Goal: Information Seeking & Learning: Learn about a topic

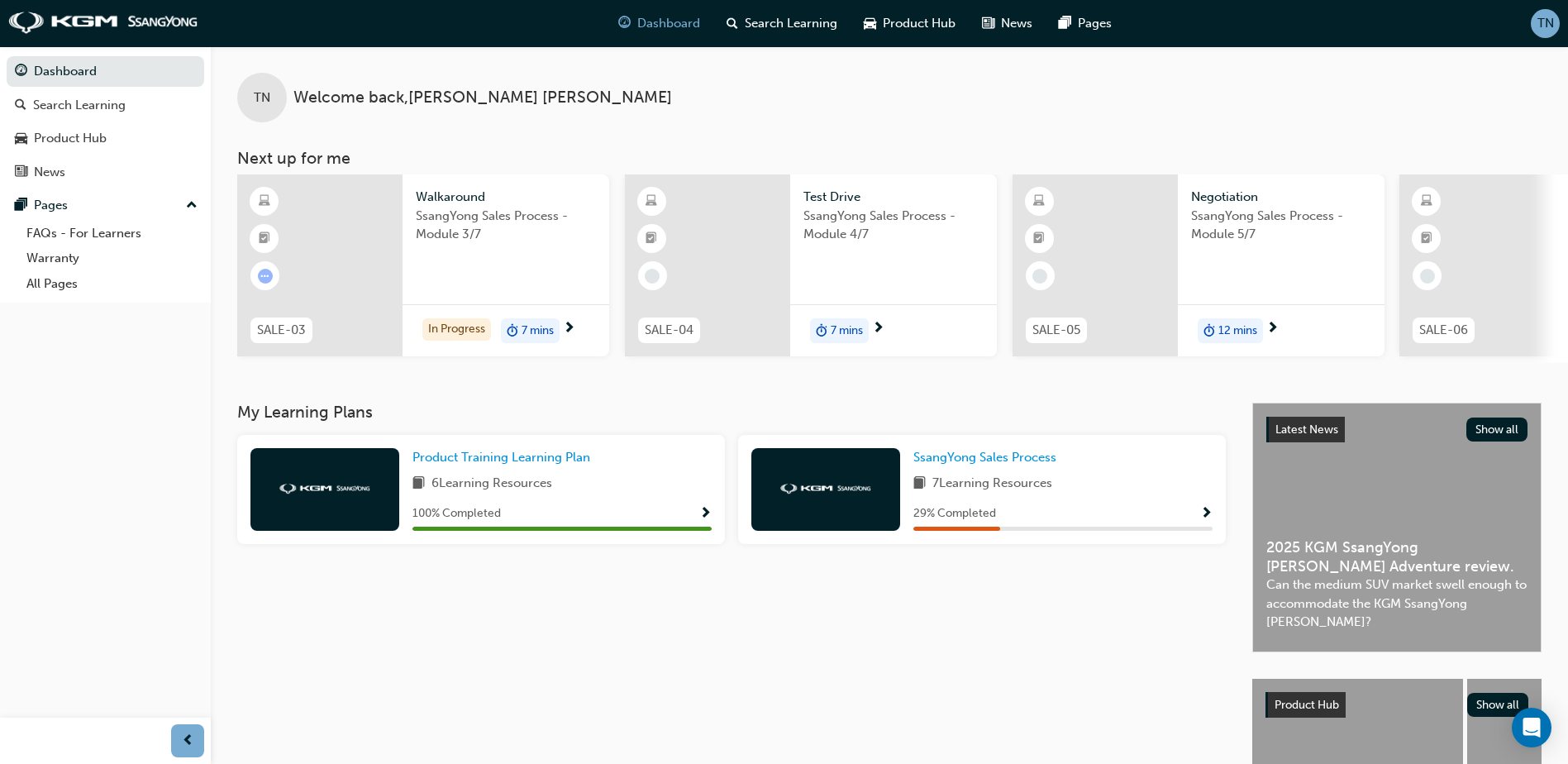
click at [552, 225] on span "SsangYong Sales Process - Module 3/7" at bounding box center [506, 225] width 180 height 37
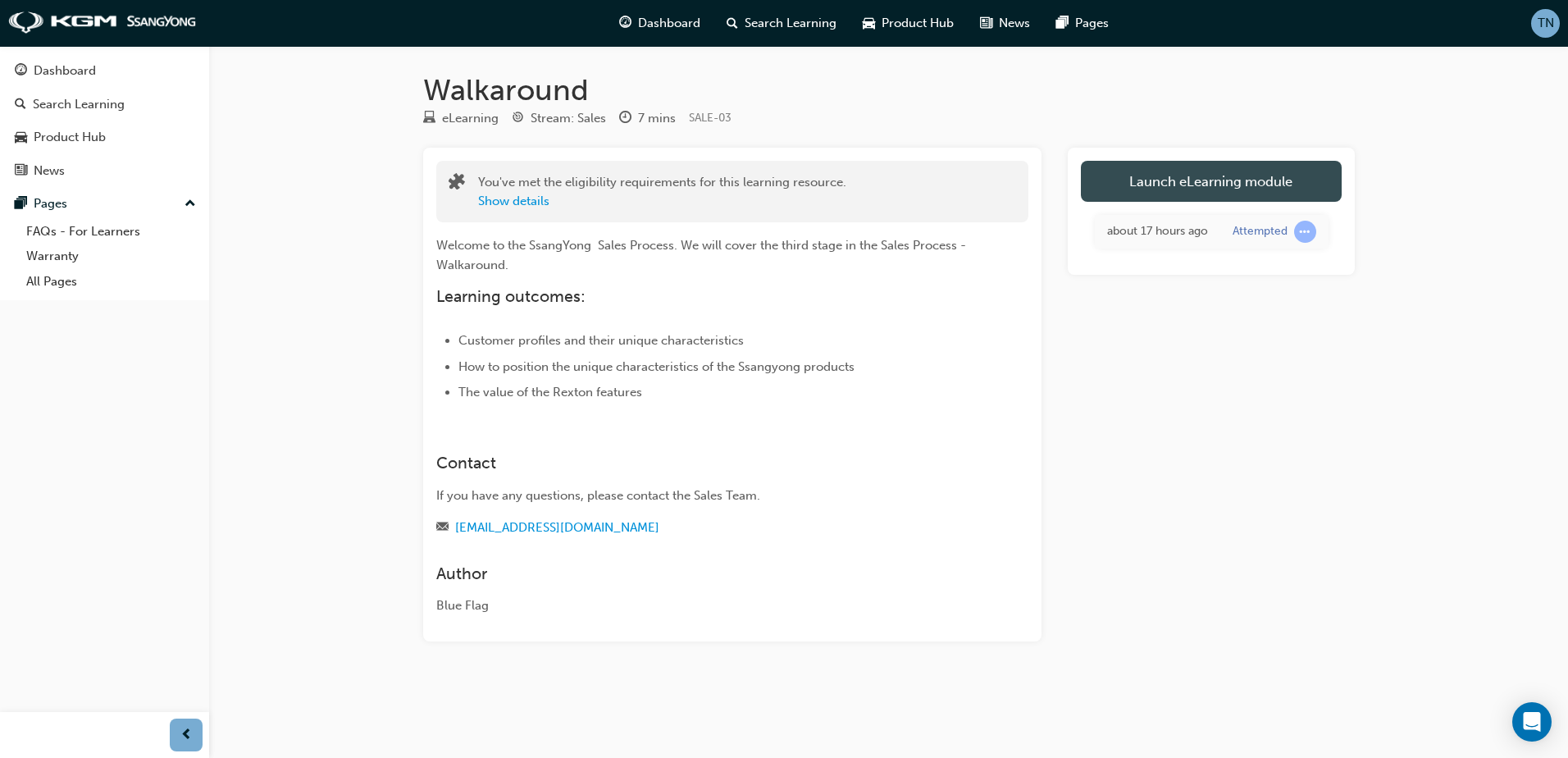
click at [1104, 191] on link "Launch eLearning module" at bounding box center [1211, 181] width 261 height 41
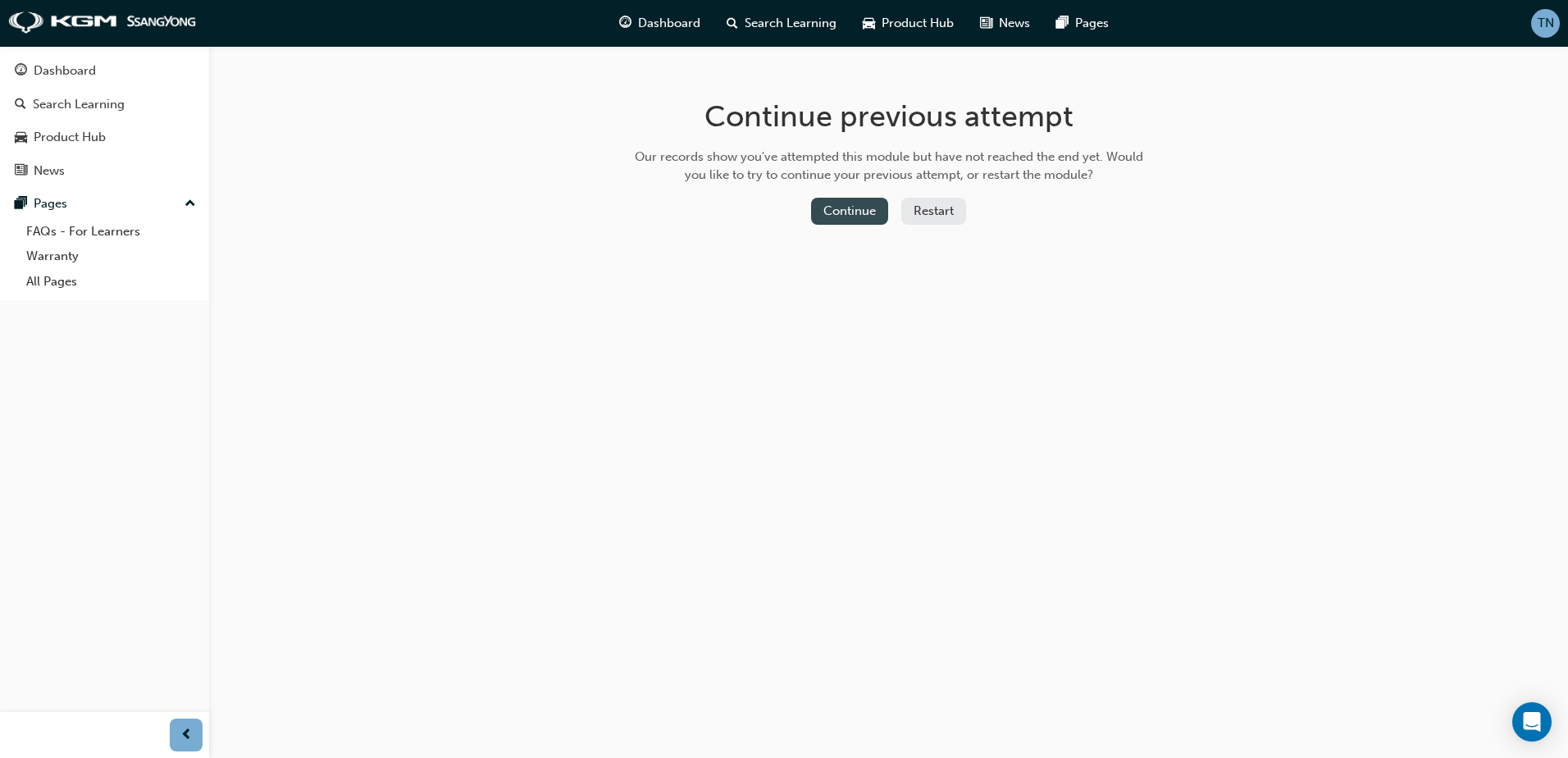
click at [883, 215] on button "Continue" at bounding box center [849, 211] width 77 height 27
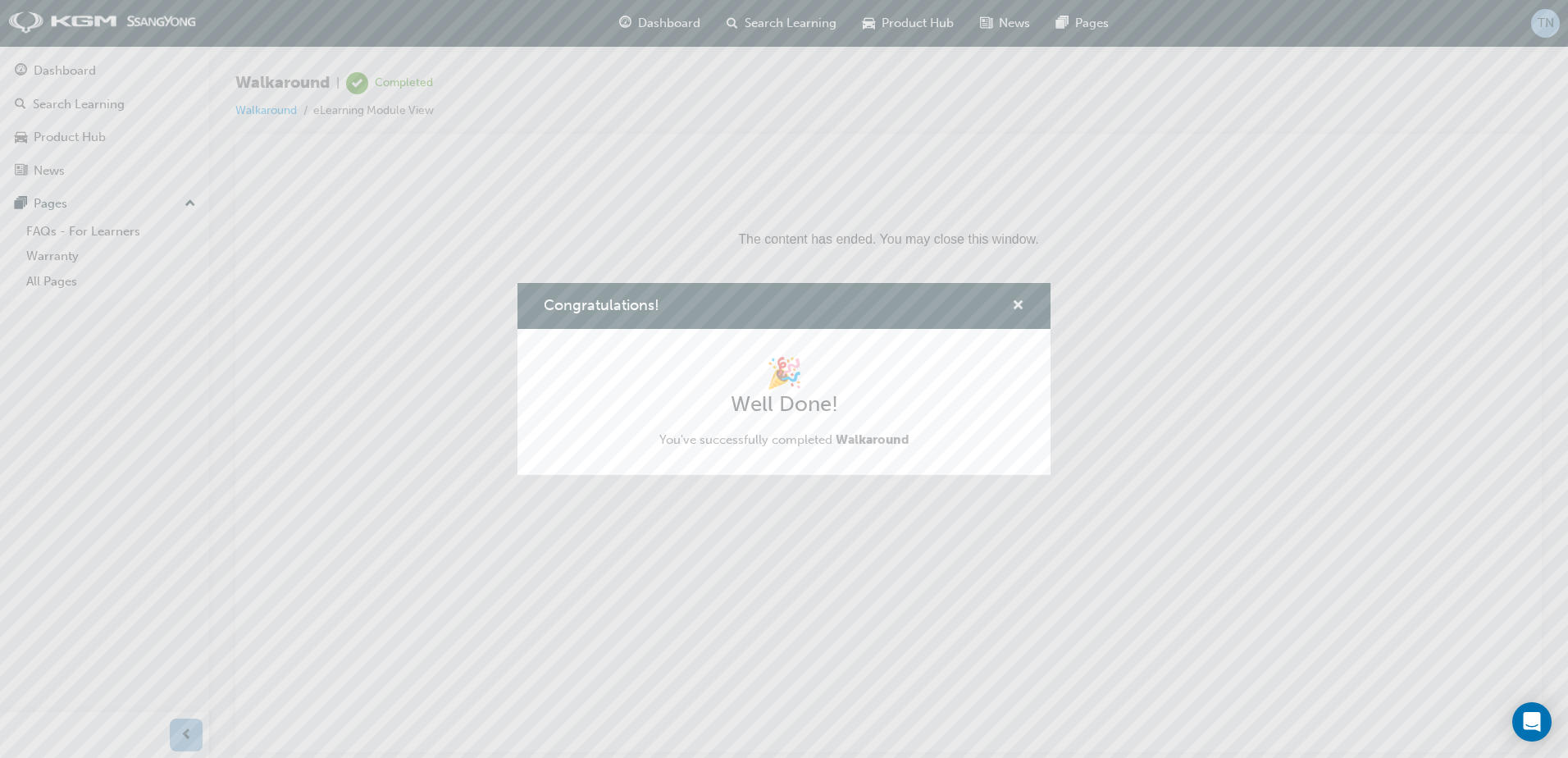
drag, startPoint x: 1023, startPoint y: 309, endPoint x: 770, endPoint y: 152, distance: 297.8
click at [1023, 309] on span "cross-icon" at bounding box center [1018, 307] width 12 height 15
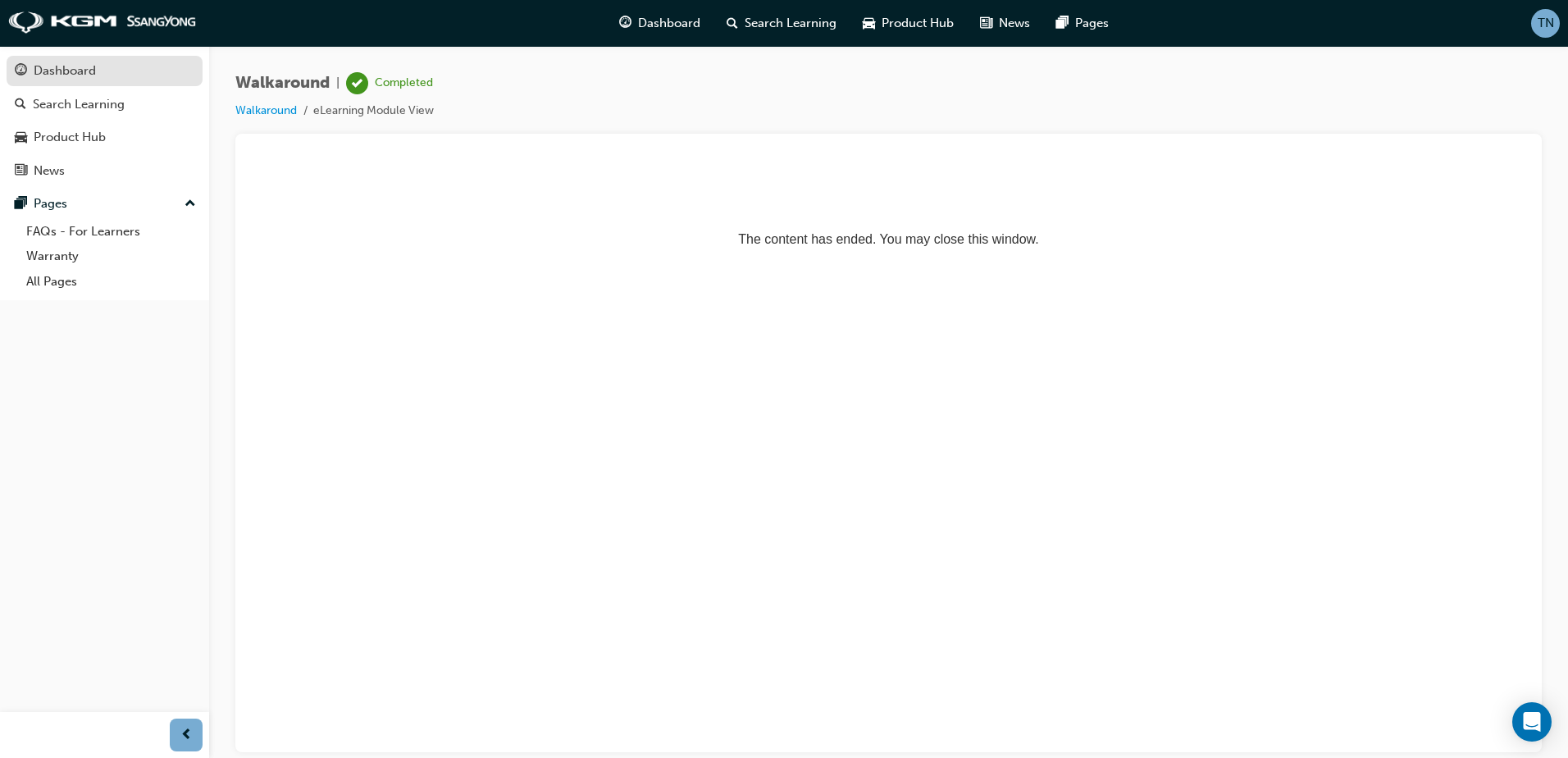
click at [130, 83] on link "Dashboard" at bounding box center [104, 71] width 196 height 31
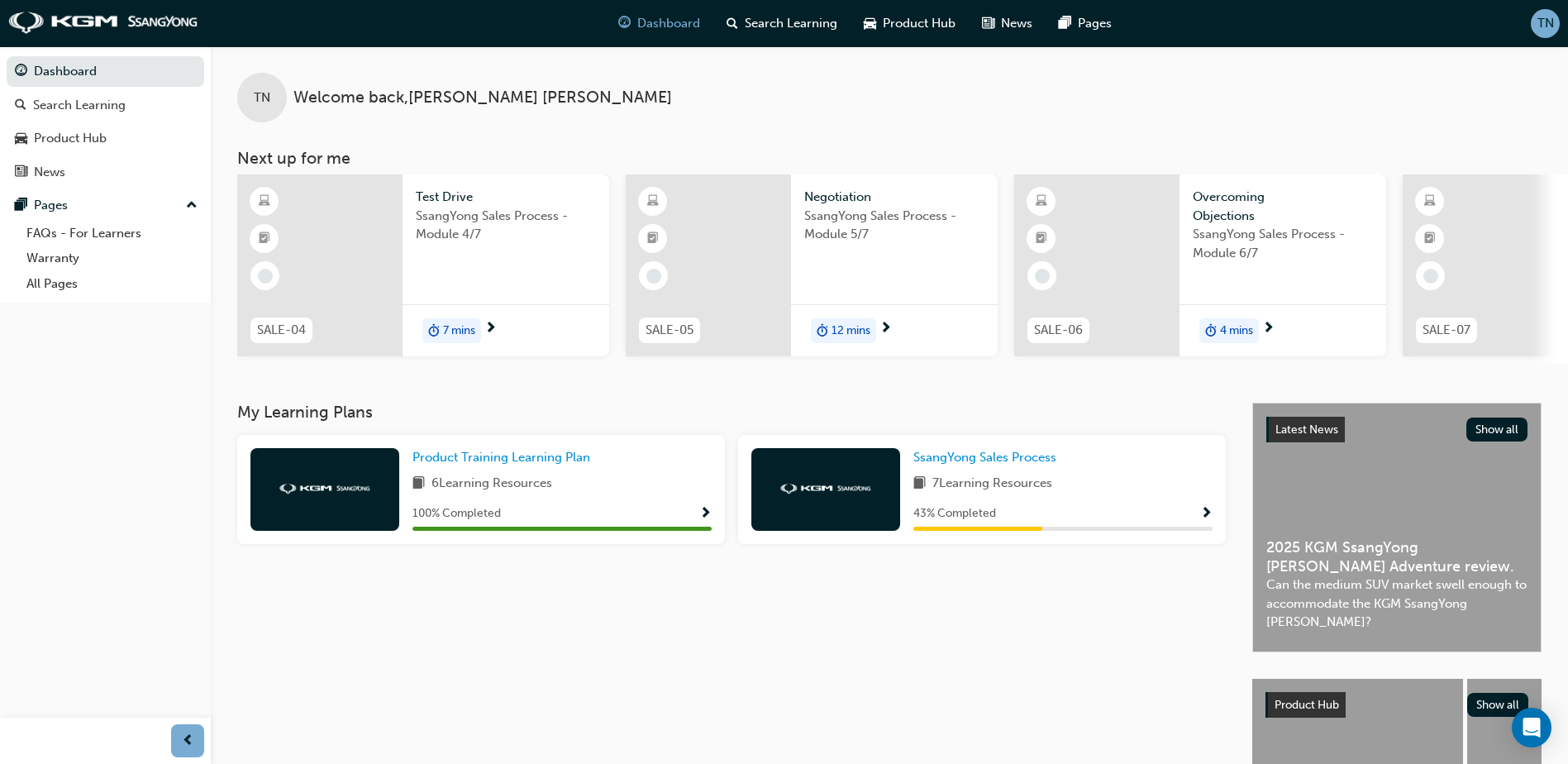
click at [409, 238] on div "Test Drive SsangYong Sales Process - Module 4/7" at bounding box center [505, 229] width 207 height 111
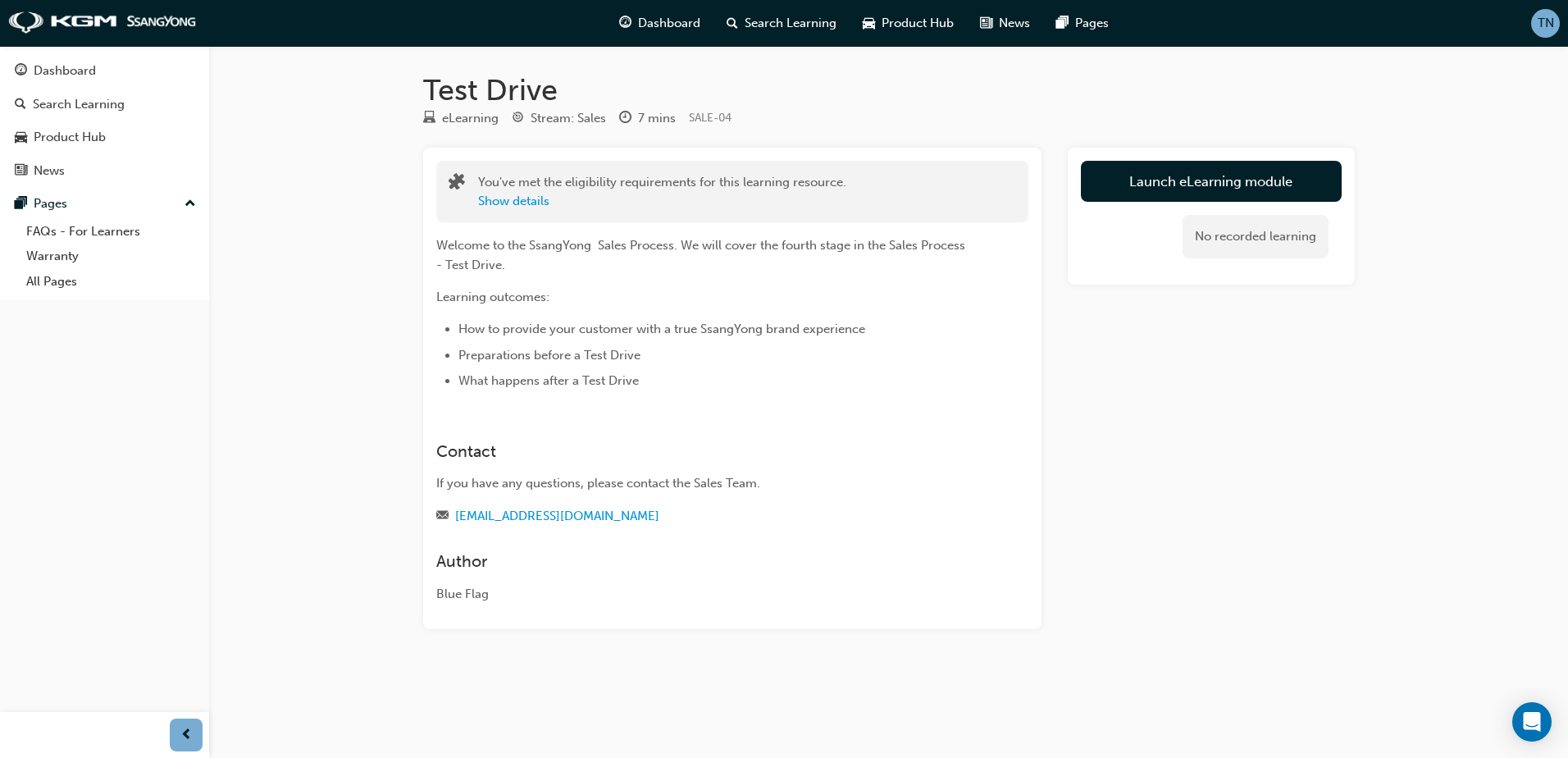
click at [1299, 206] on div "No recorded learning" at bounding box center [1211, 236] width 261 height 70
click at [1302, 188] on link "Launch eLearning module" at bounding box center [1211, 181] width 261 height 41
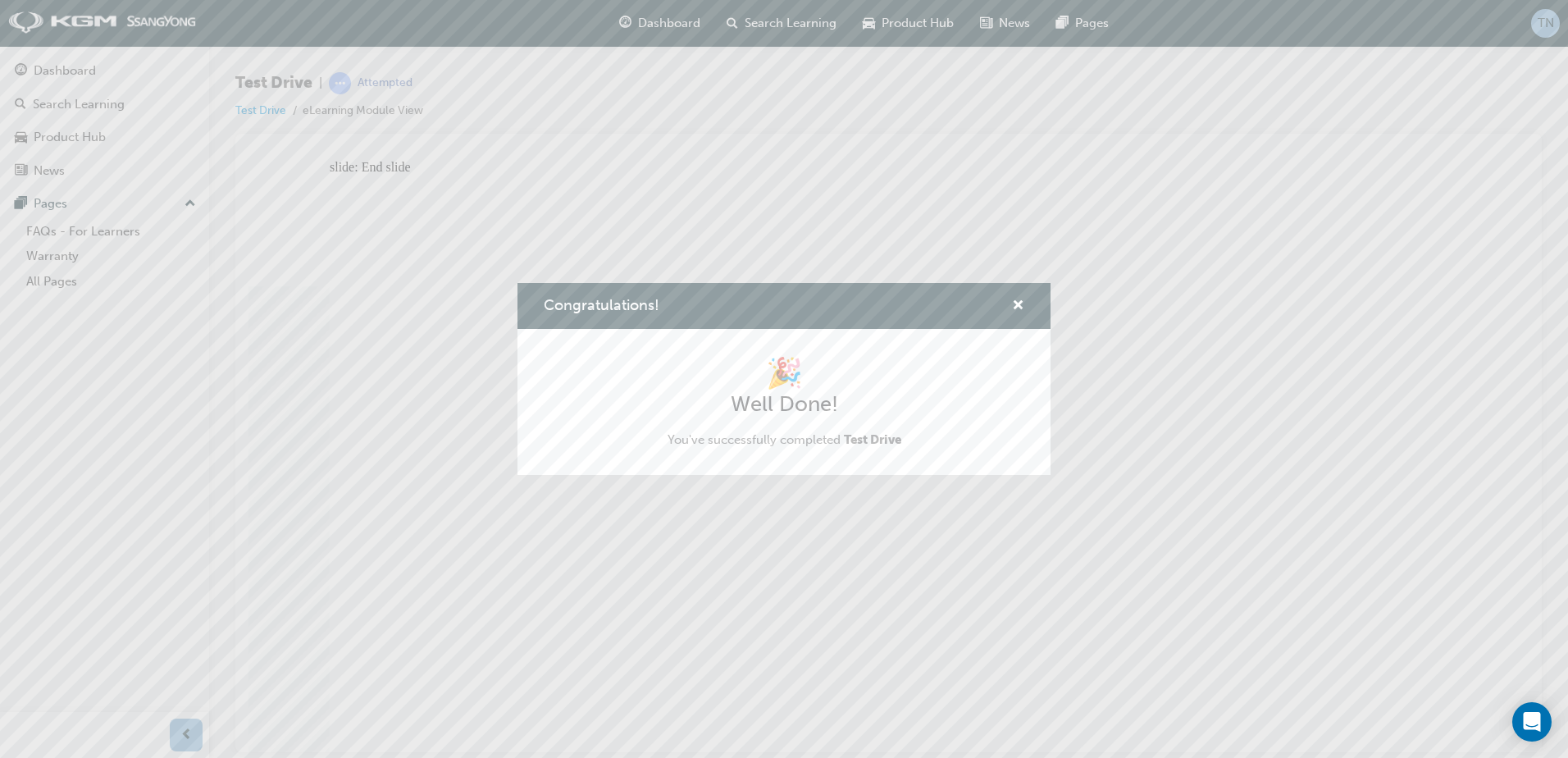
click at [1399, 183] on div "Congratulations! 🎉 Well Done! You've successfully completed Test Drive" at bounding box center [784, 379] width 1568 height 758
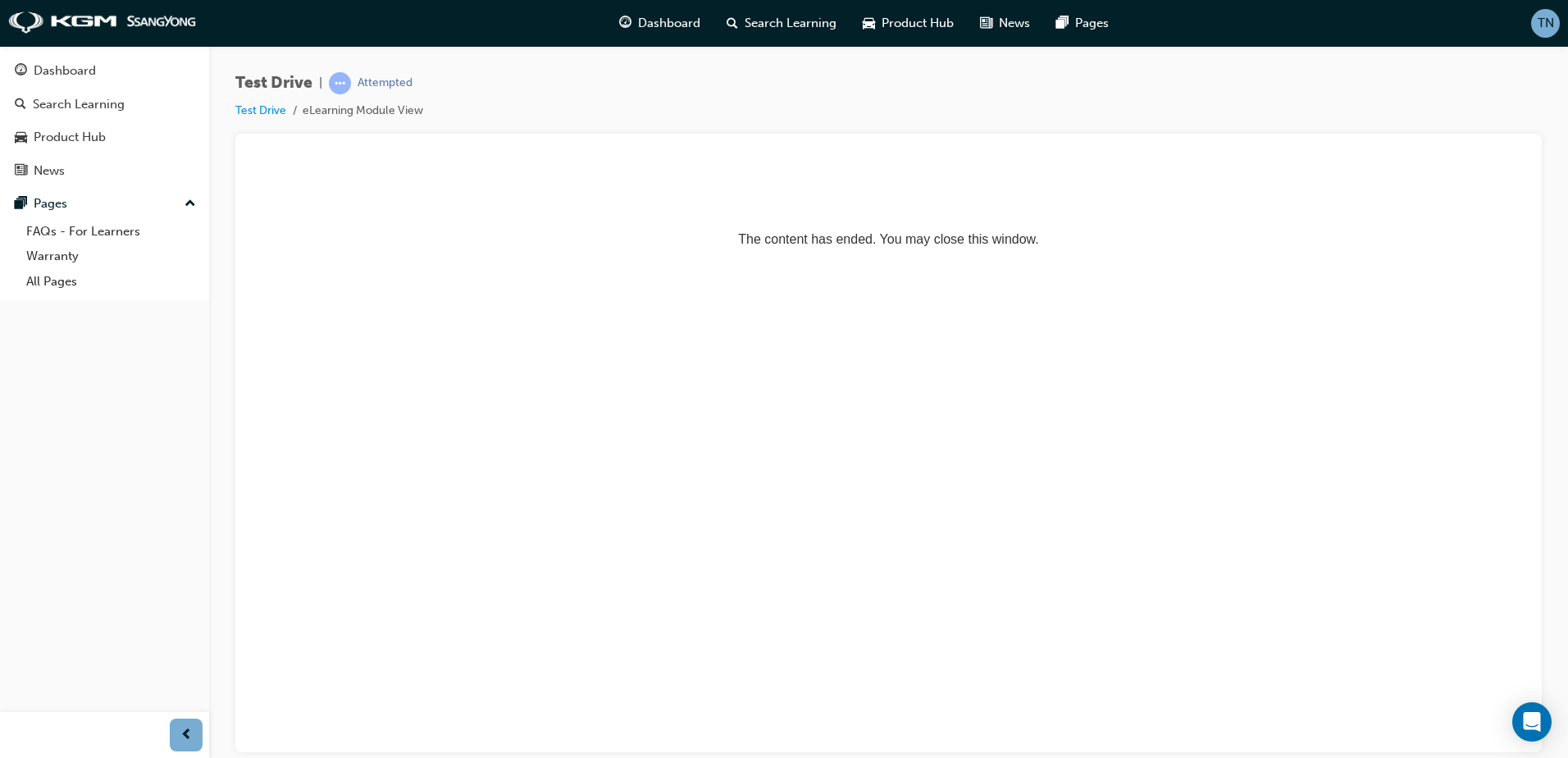
click at [1399, 182] on p "The content has ended. You may close this window." at bounding box center [888, 210] width 1266 height 74
click at [127, 67] on div "Dashboard" at bounding box center [105, 71] width 180 height 20
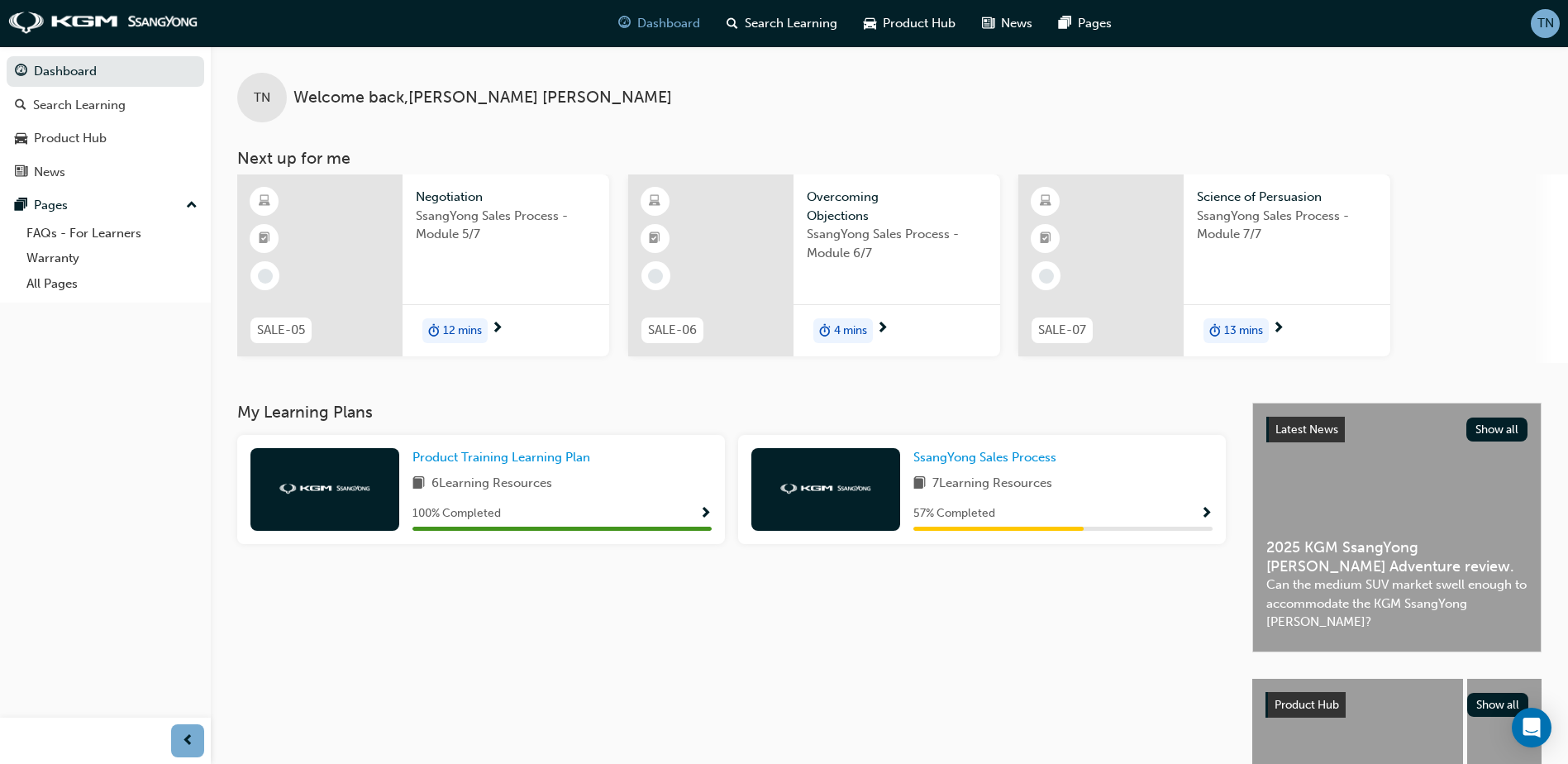
click at [482, 224] on span "SsangYong Sales Process - Module 5/7" at bounding box center [506, 225] width 180 height 37
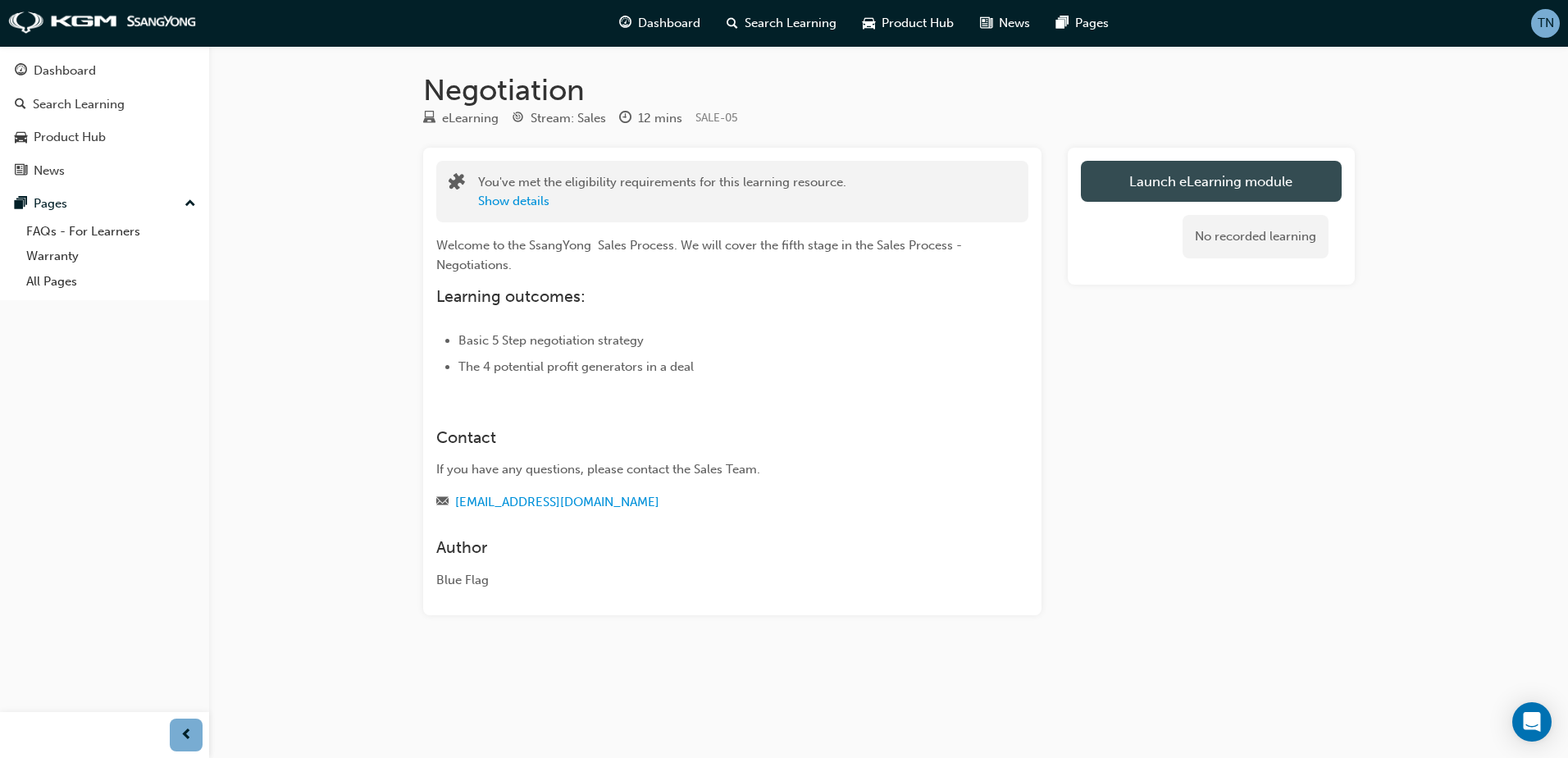
click at [1125, 190] on link "Launch eLearning module" at bounding box center [1211, 181] width 261 height 41
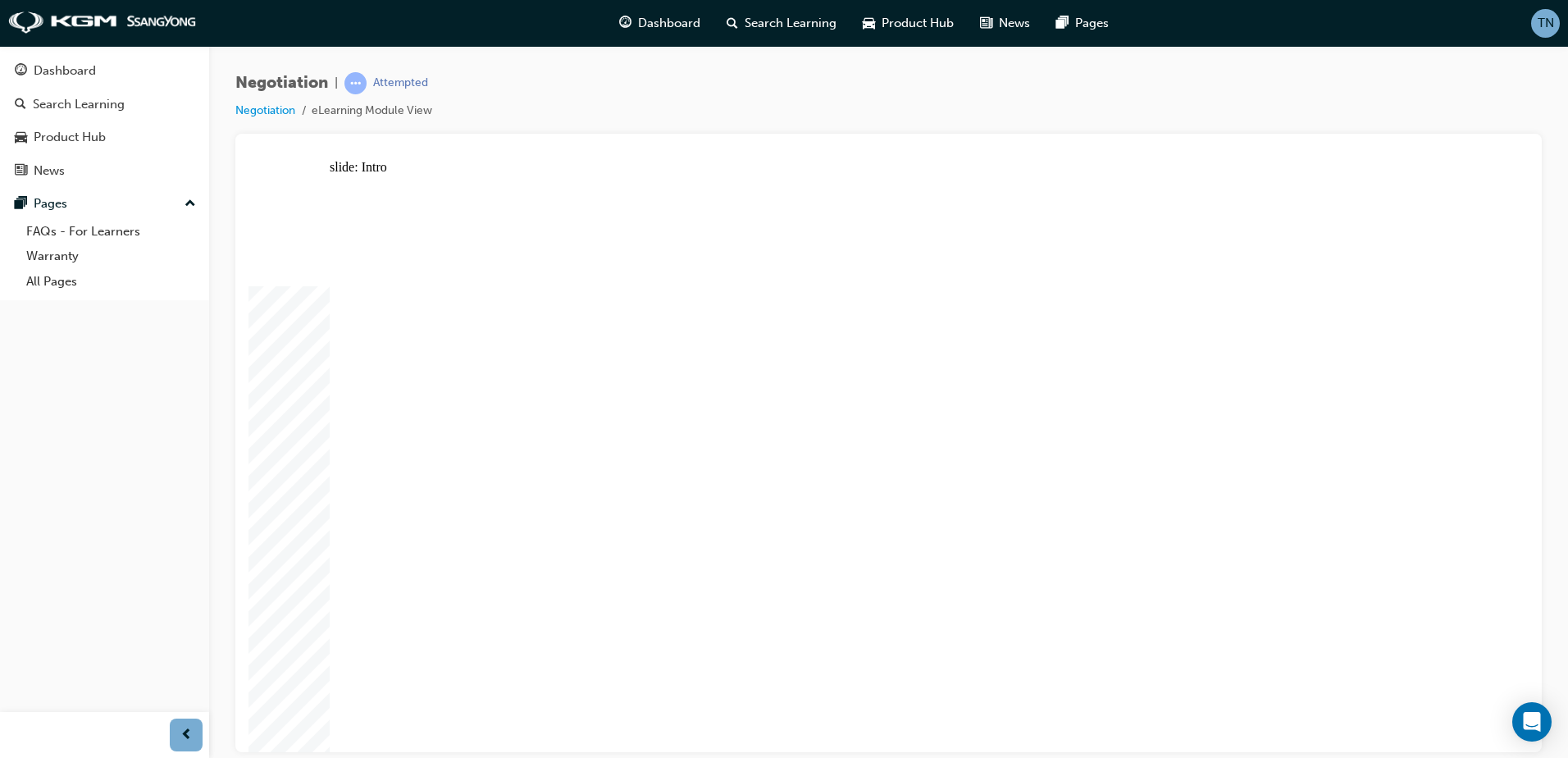
click at [1528, 576] on div at bounding box center [889, 443] width 1306 height 618
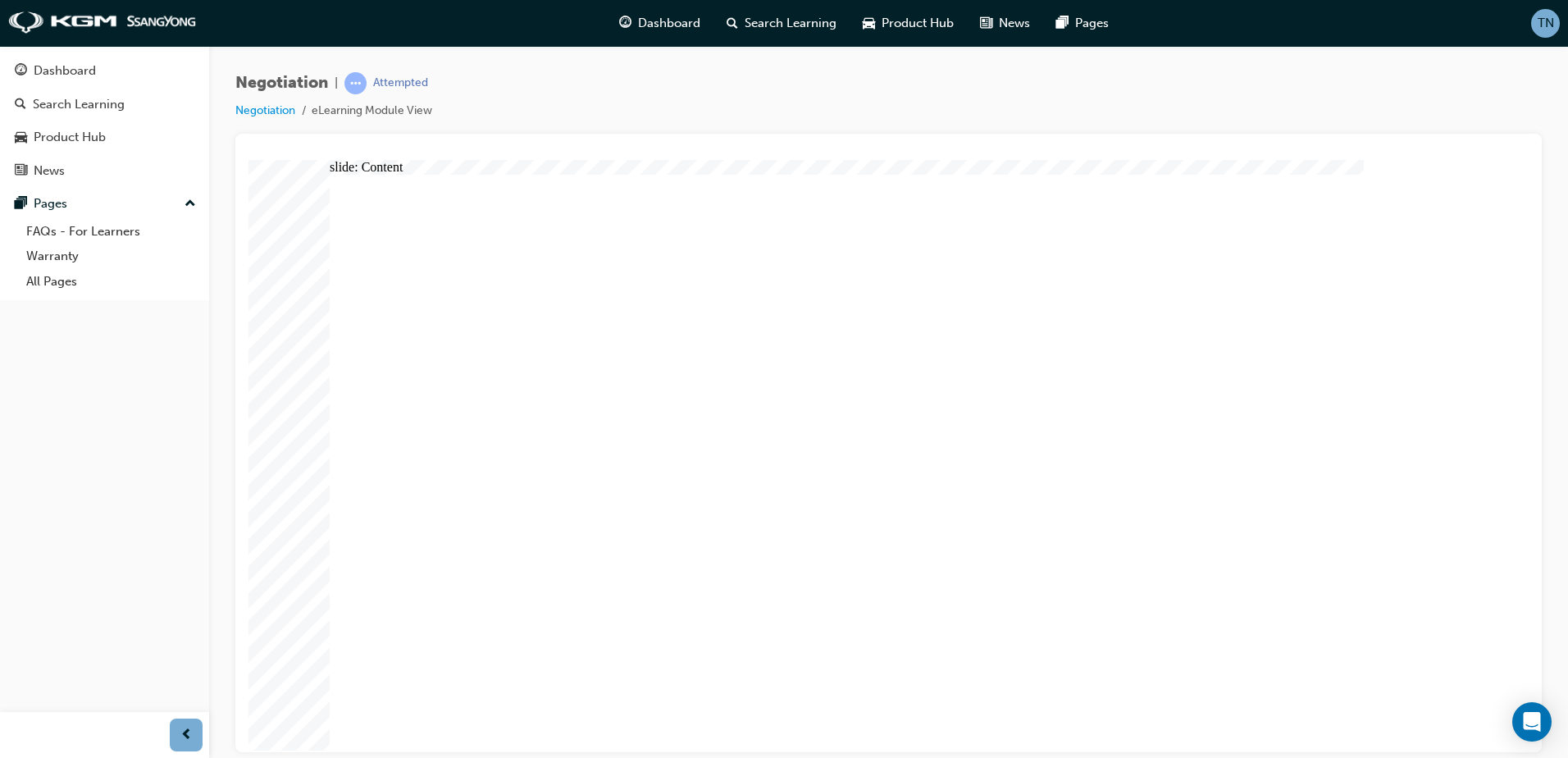
click at [1515, 221] on div "slide: Content Rectangle Negotiation arrow.png arrow.png Rectangle 1 Rectangle …" at bounding box center [889, 455] width 1280 height 592
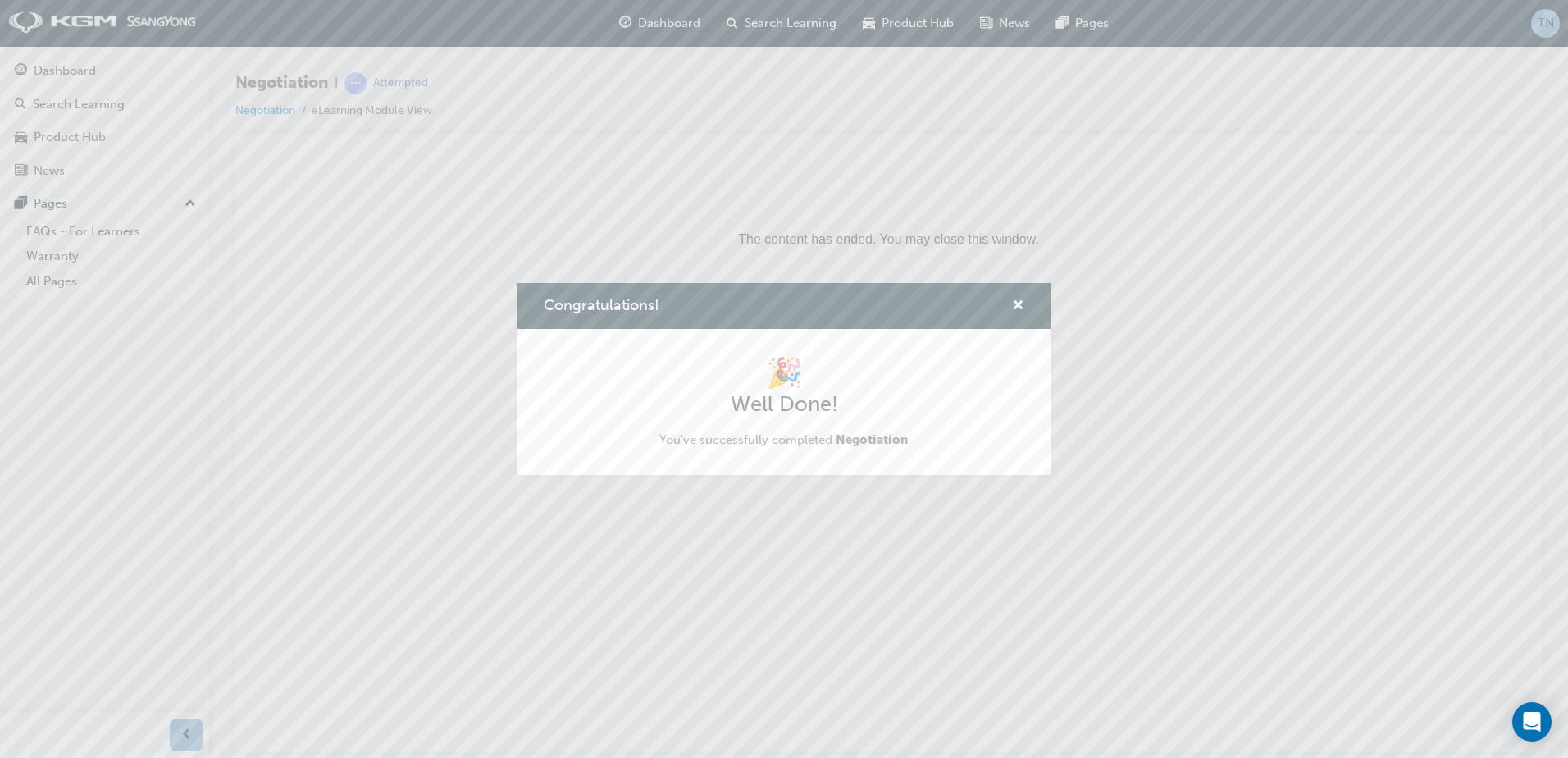
click at [1008, 296] on div "Congratulations!" at bounding box center [1010, 306] width 25 height 20
click at [1013, 301] on span "cross-icon" at bounding box center [1018, 307] width 12 height 15
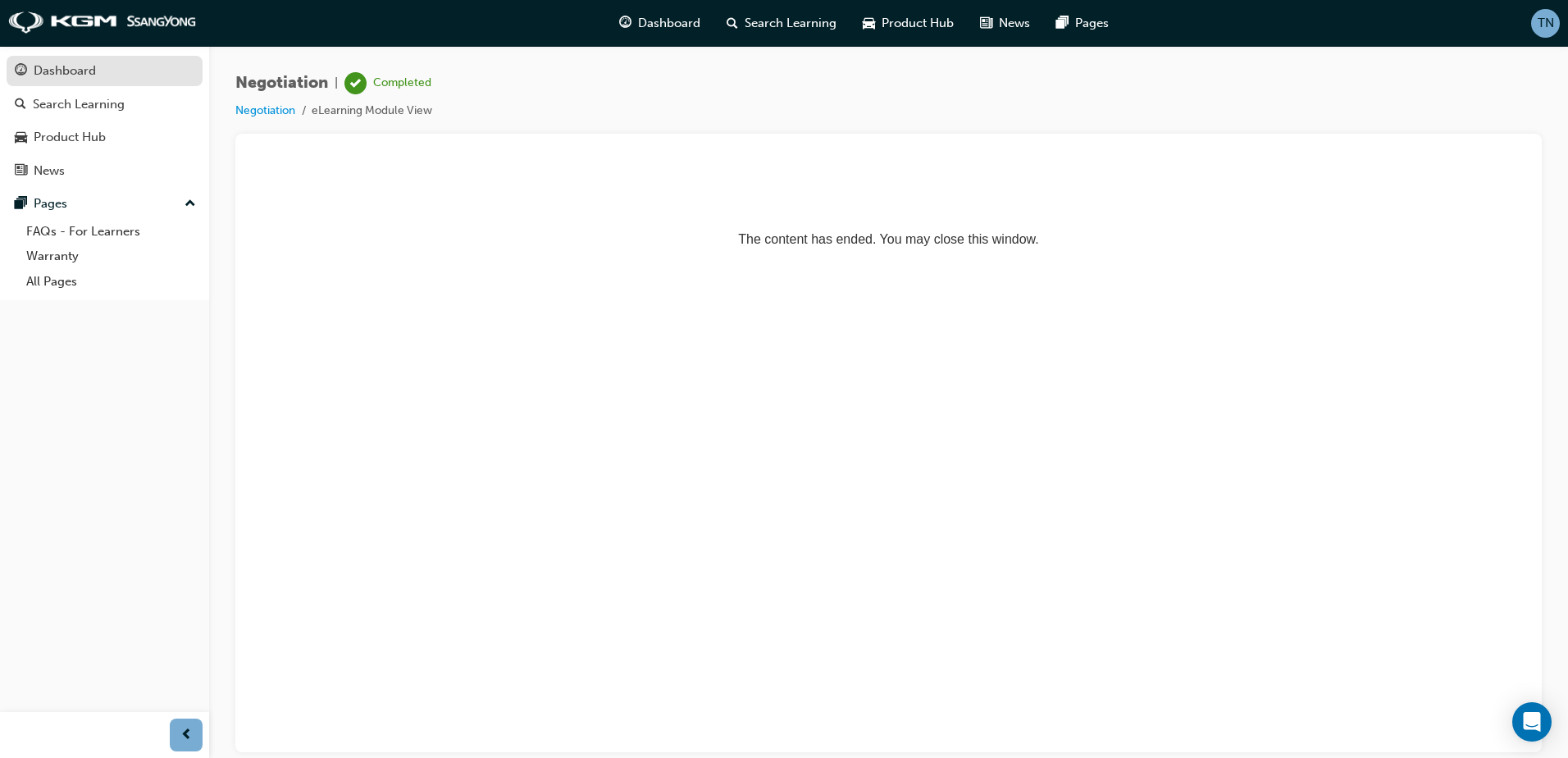
drag, startPoint x: 142, startPoint y: 71, endPoint x: 178, endPoint y: 83, distance: 37.9
click at [142, 71] on div "Dashboard" at bounding box center [105, 71] width 180 height 20
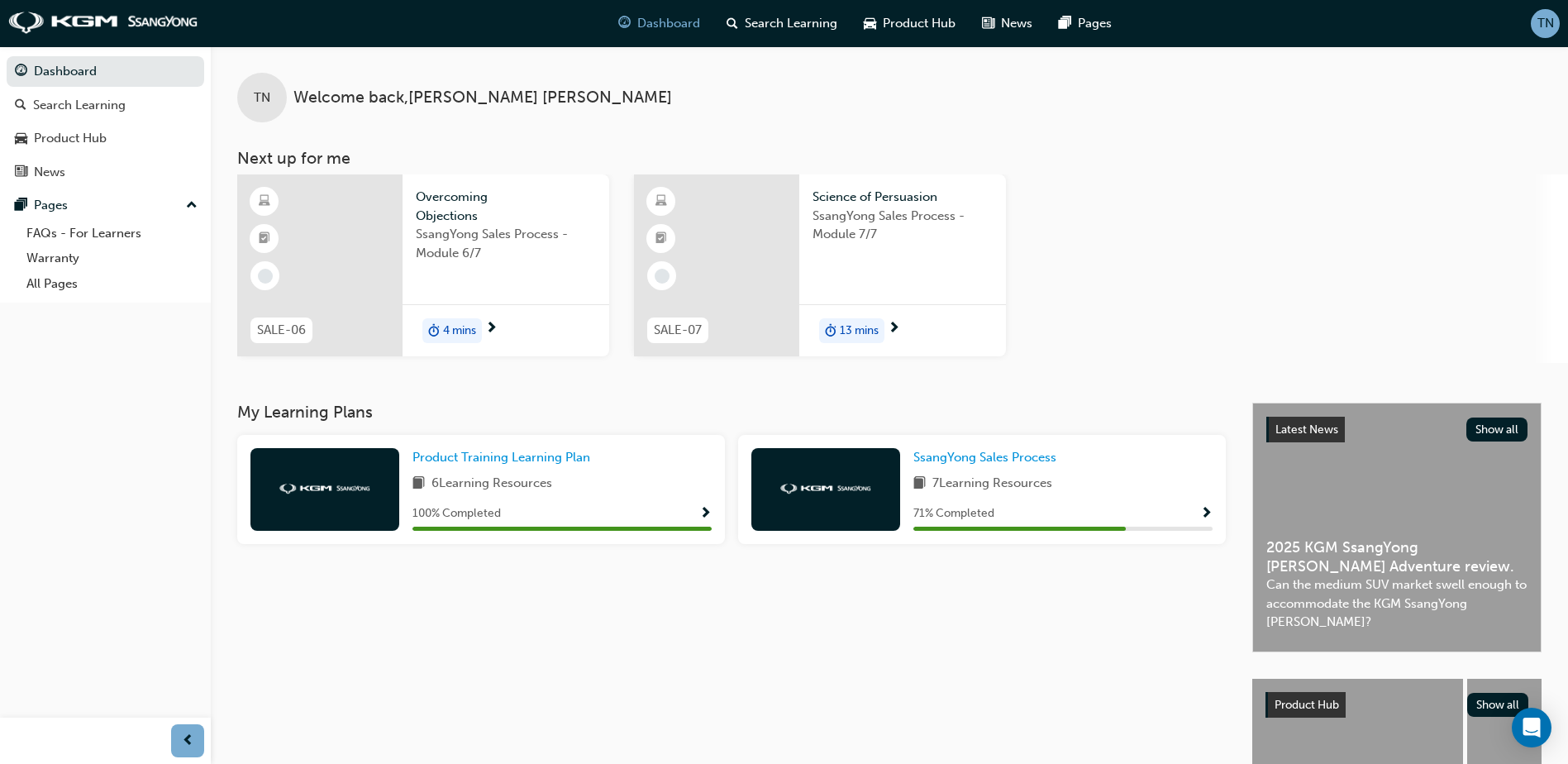
click at [380, 251] on div at bounding box center [320, 265] width 165 height 181
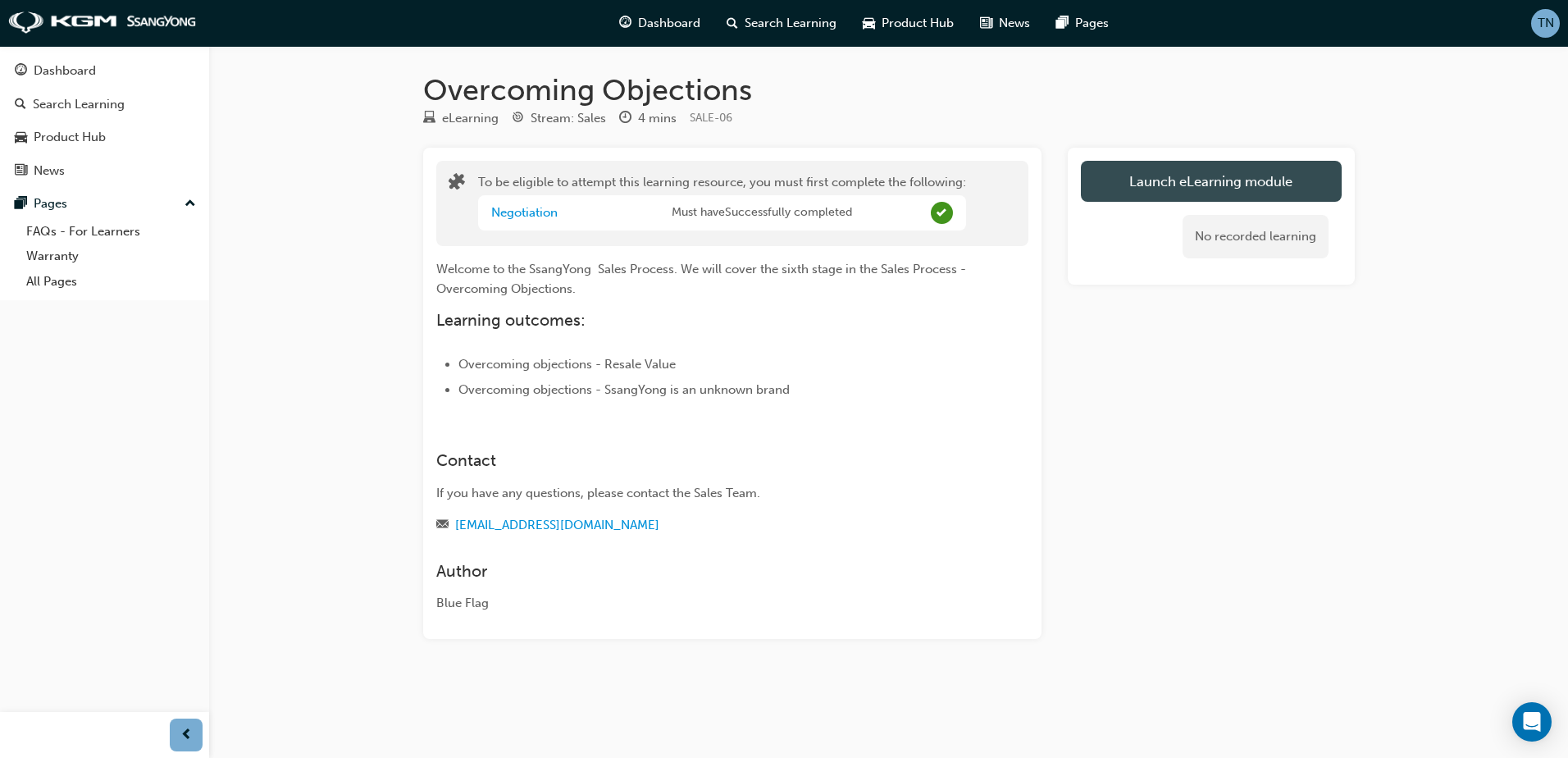
click at [1151, 189] on button "Launch eLearning module" at bounding box center [1211, 181] width 261 height 41
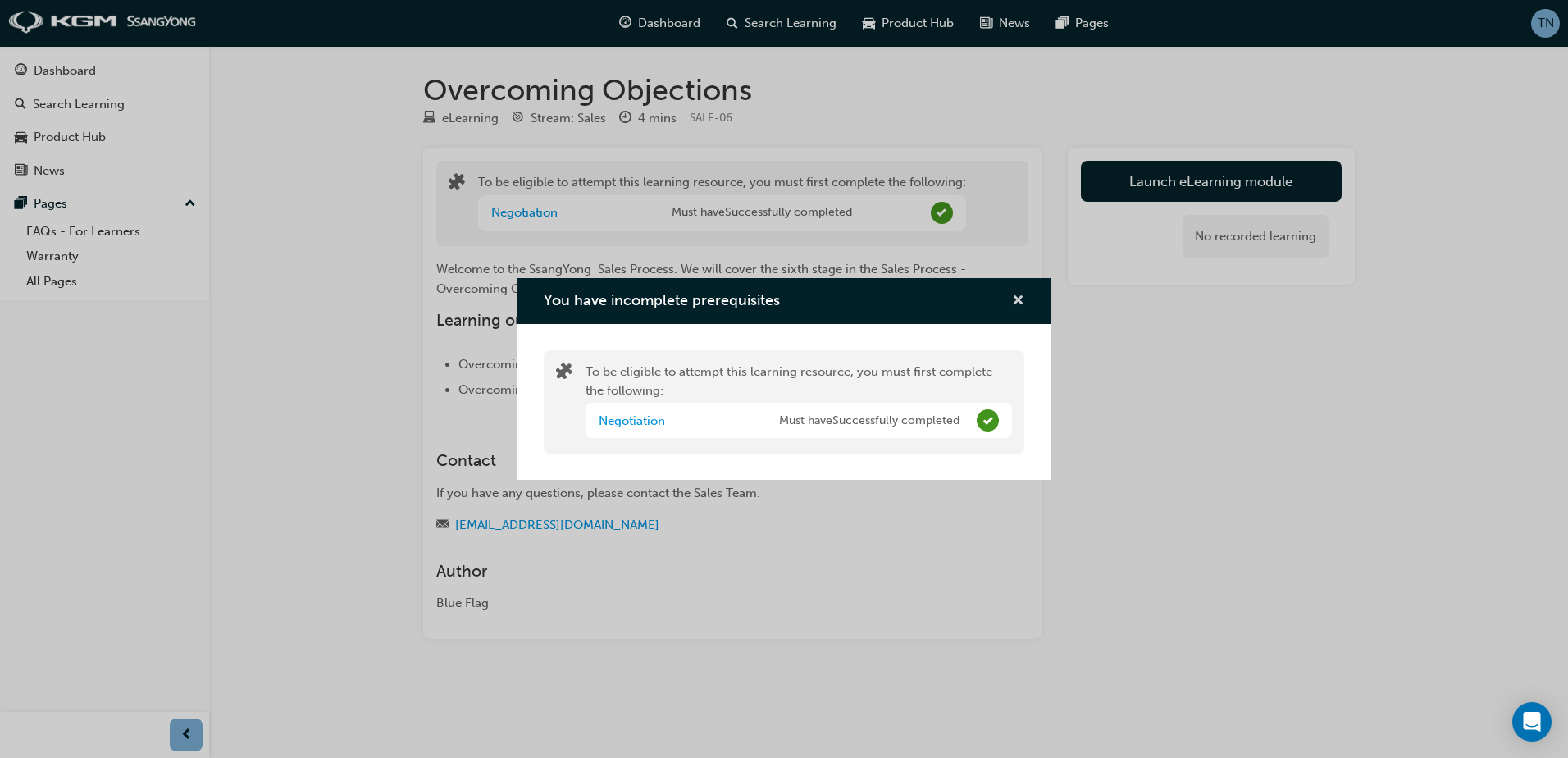
click at [1023, 295] on span "cross-icon" at bounding box center [1018, 302] width 12 height 15
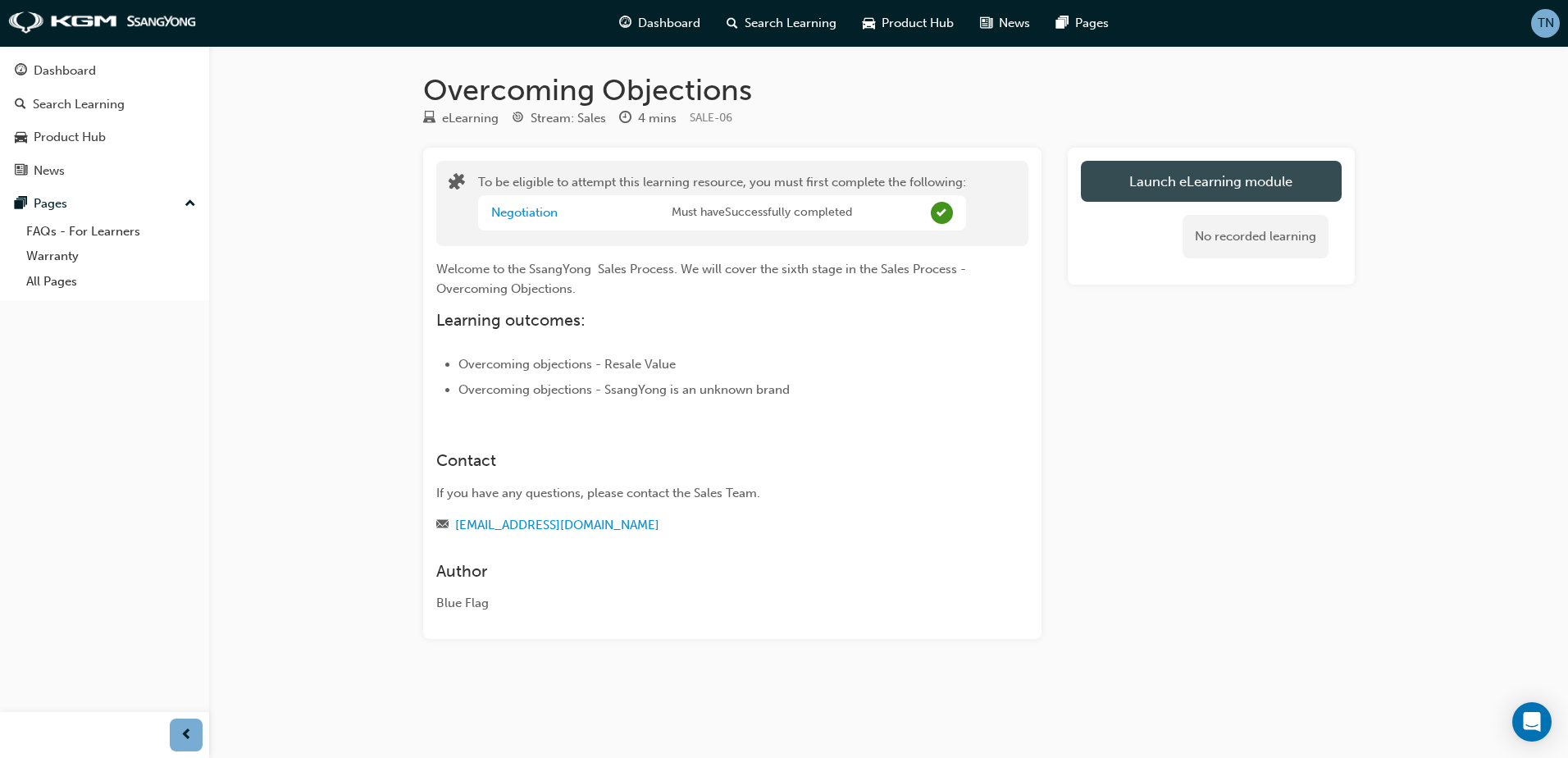
click at [1188, 198] on button "Launch eLearning module" at bounding box center [1211, 181] width 261 height 41
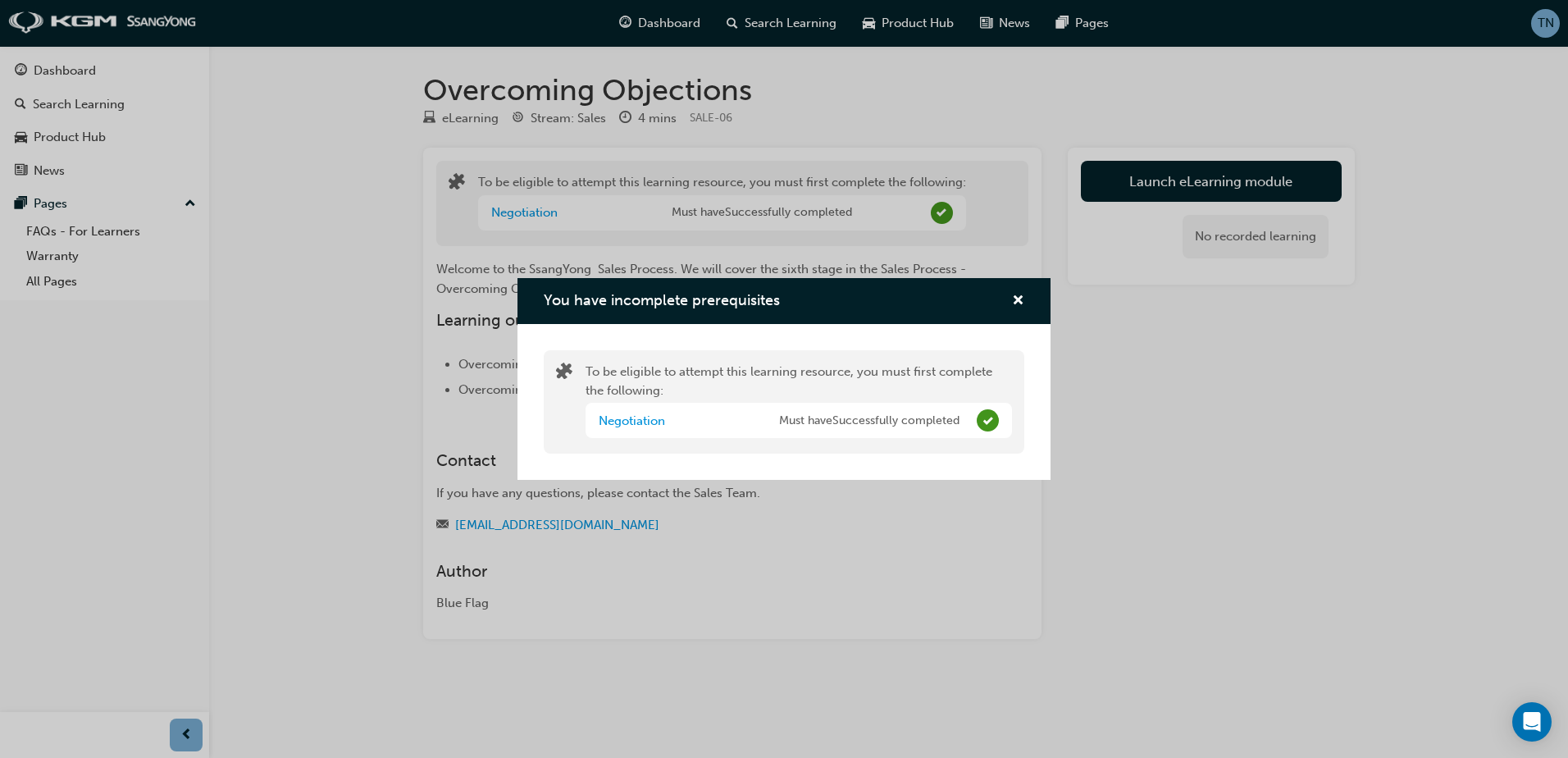
click at [884, 403] on div "Negotiation Must have Successfully completed" at bounding box center [799, 420] width 427 height 35
click at [892, 420] on span "Must have Successfully completed" at bounding box center [869, 421] width 180 height 19
click at [636, 426] on link "Negotiation" at bounding box center [632, 420] width 67 height 15
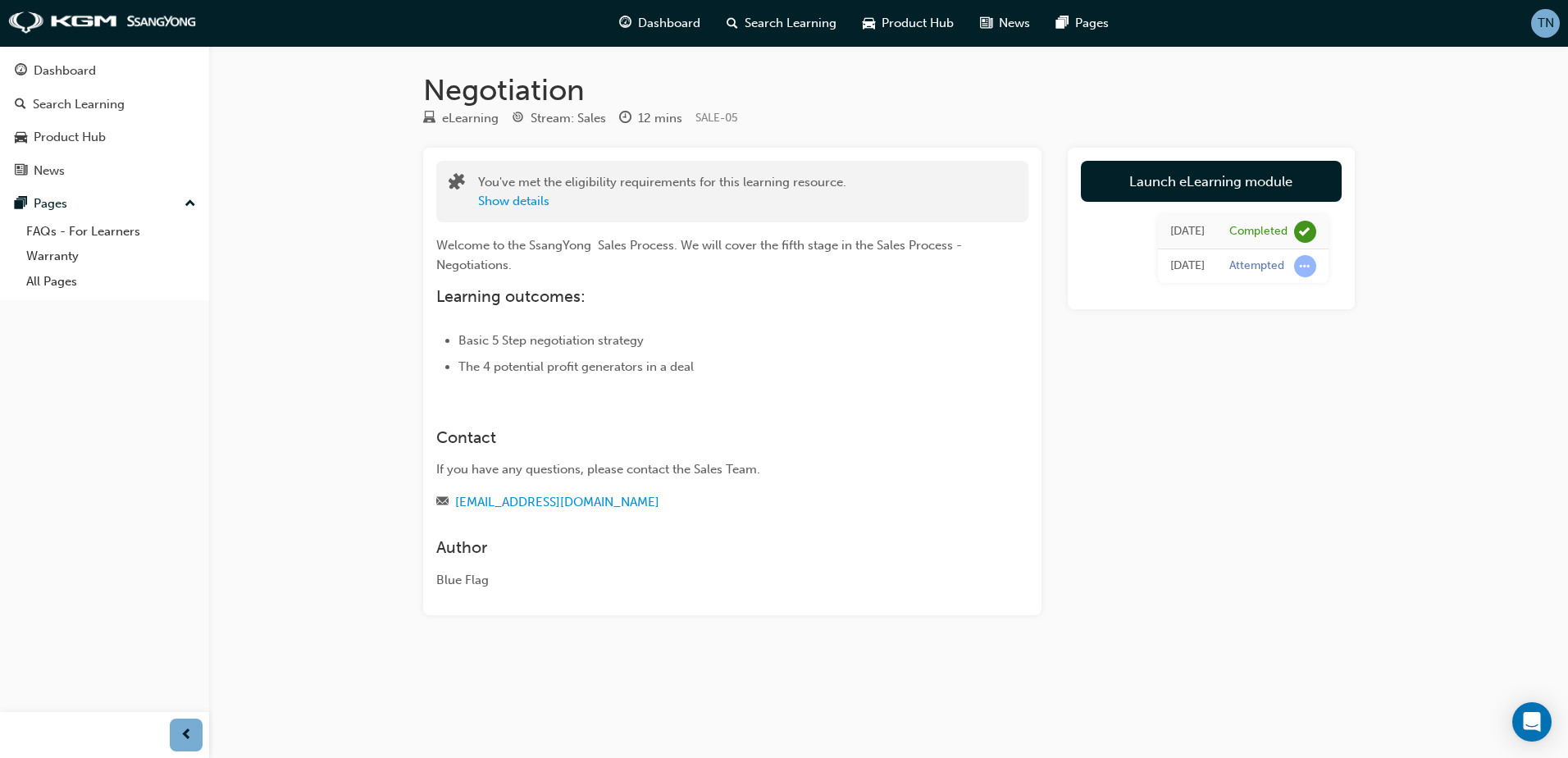
click at [1205, 238] on td "Today" at bounding box center [1188, 232] width 59 height 34
click at [109, 80] on div "Dashboard" at bounding box center [105, 71] width 180 height 20
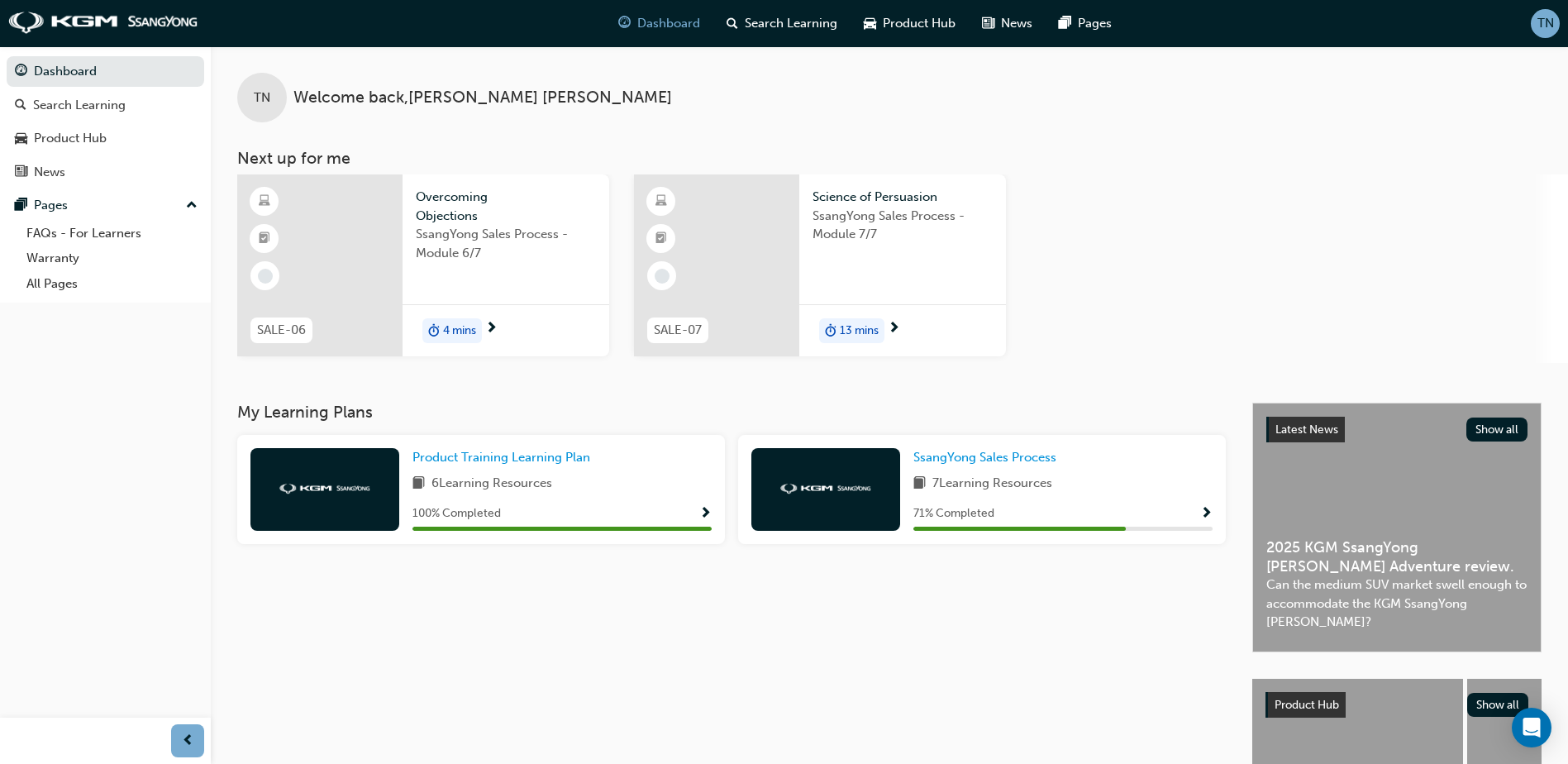
click at [498, 302] on div "Overcoming Objections SsangYong Sales Process - Module 6/7" at bounding box center [505, 238] width 207 height 130
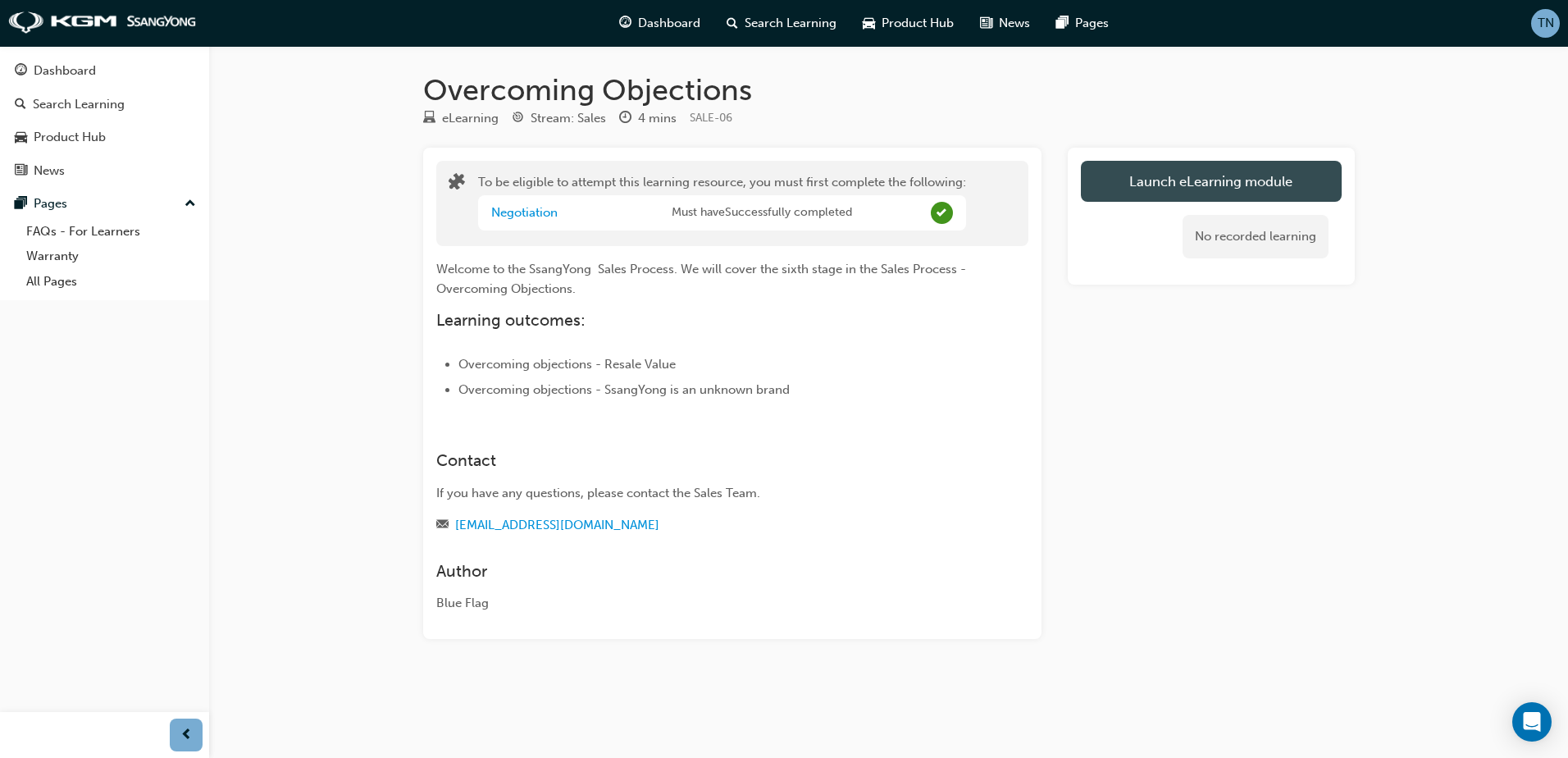
click at [1118, 194] on button "Launch eLearning module" at bounding box center [1211, 181] width 261 height 41
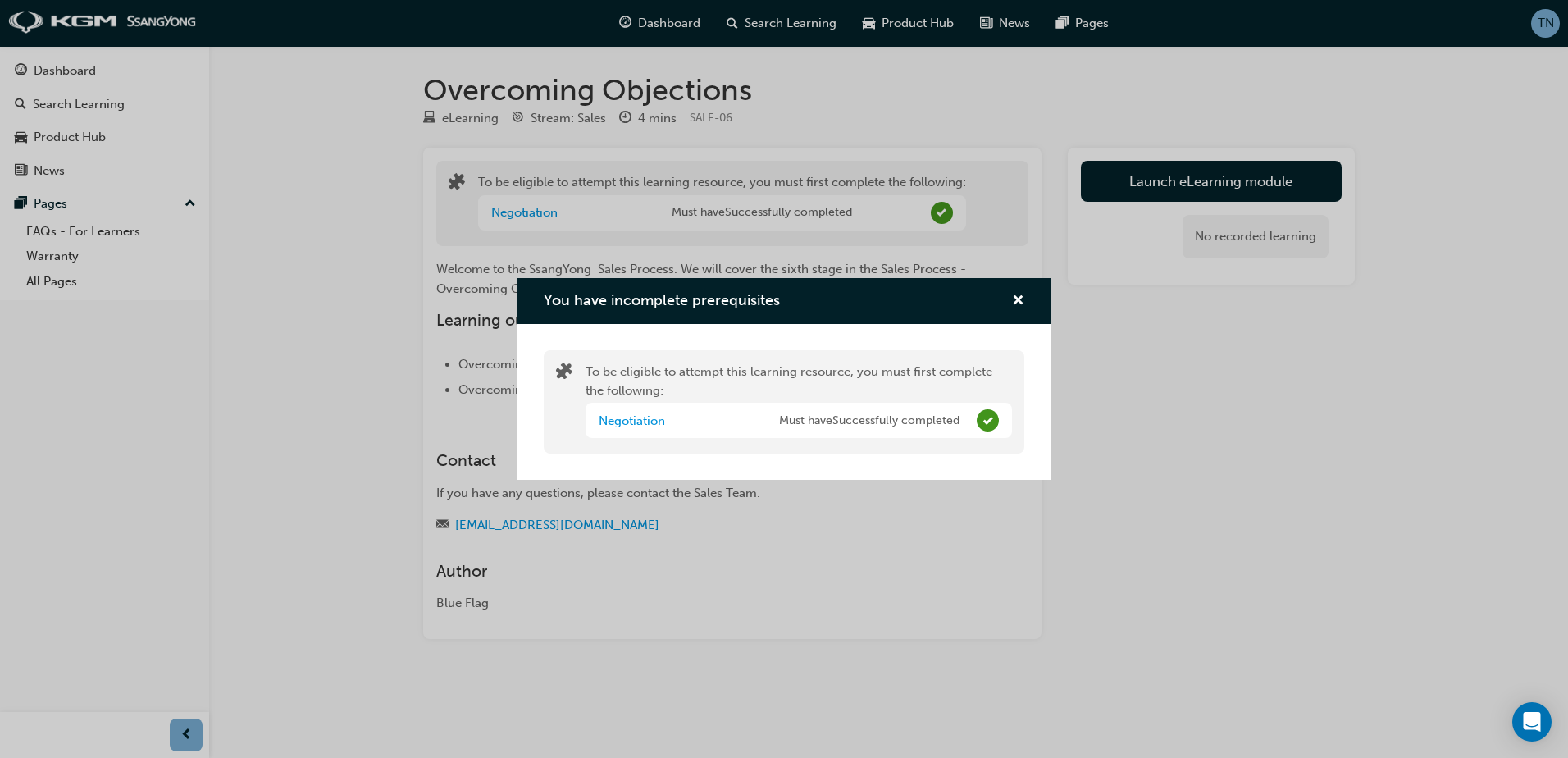
click at [906, 414] on span "Must have Successfully completed" at bounding box center [869, 421] width 180 height 19
click at [609, 416] on link "Negotiation" at bounding box center [632, 420] width 67 height 15
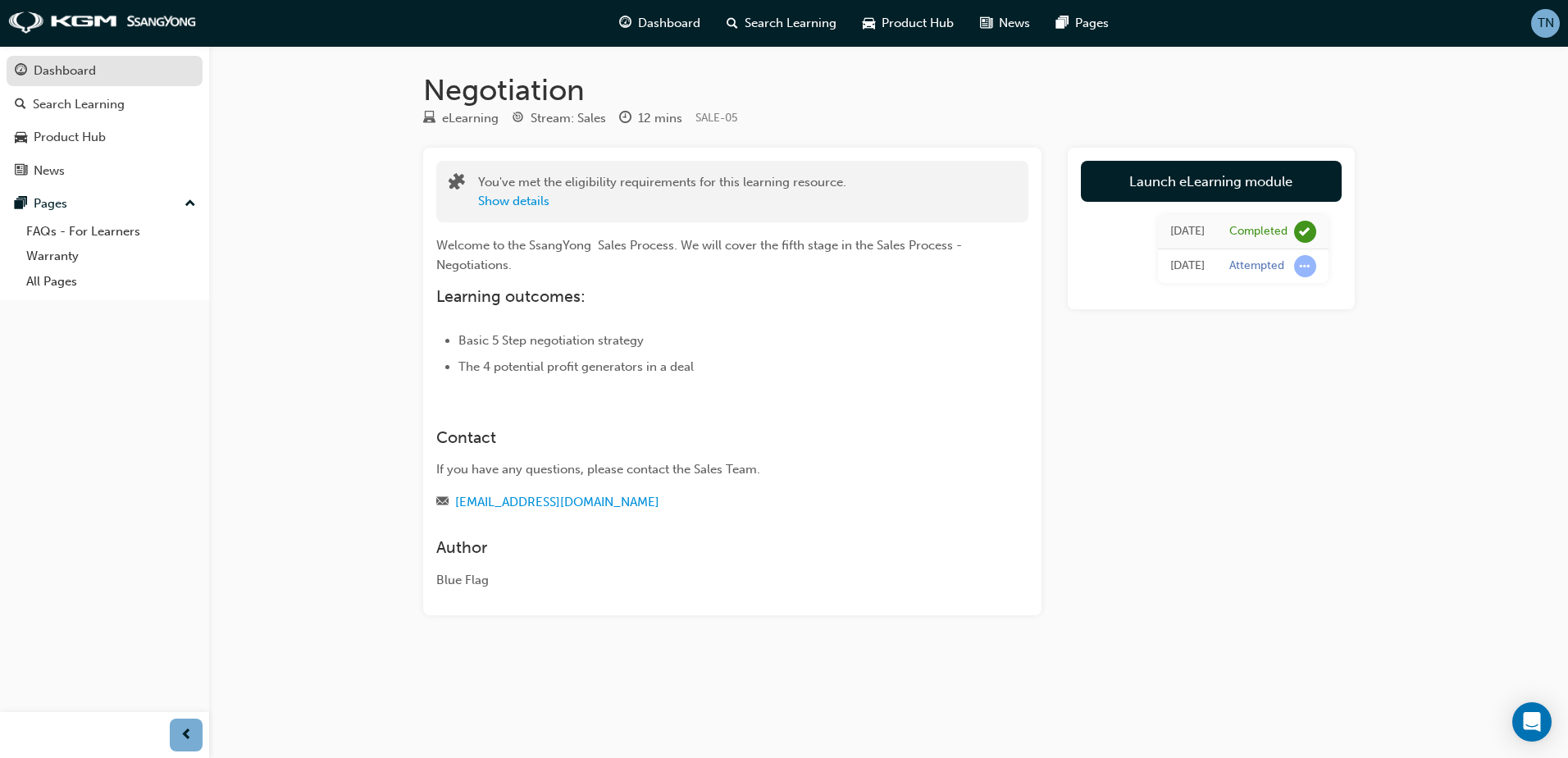
click at [102, 84] on link "Dashboard" at bounding box center [104, 71] width 196 height 31
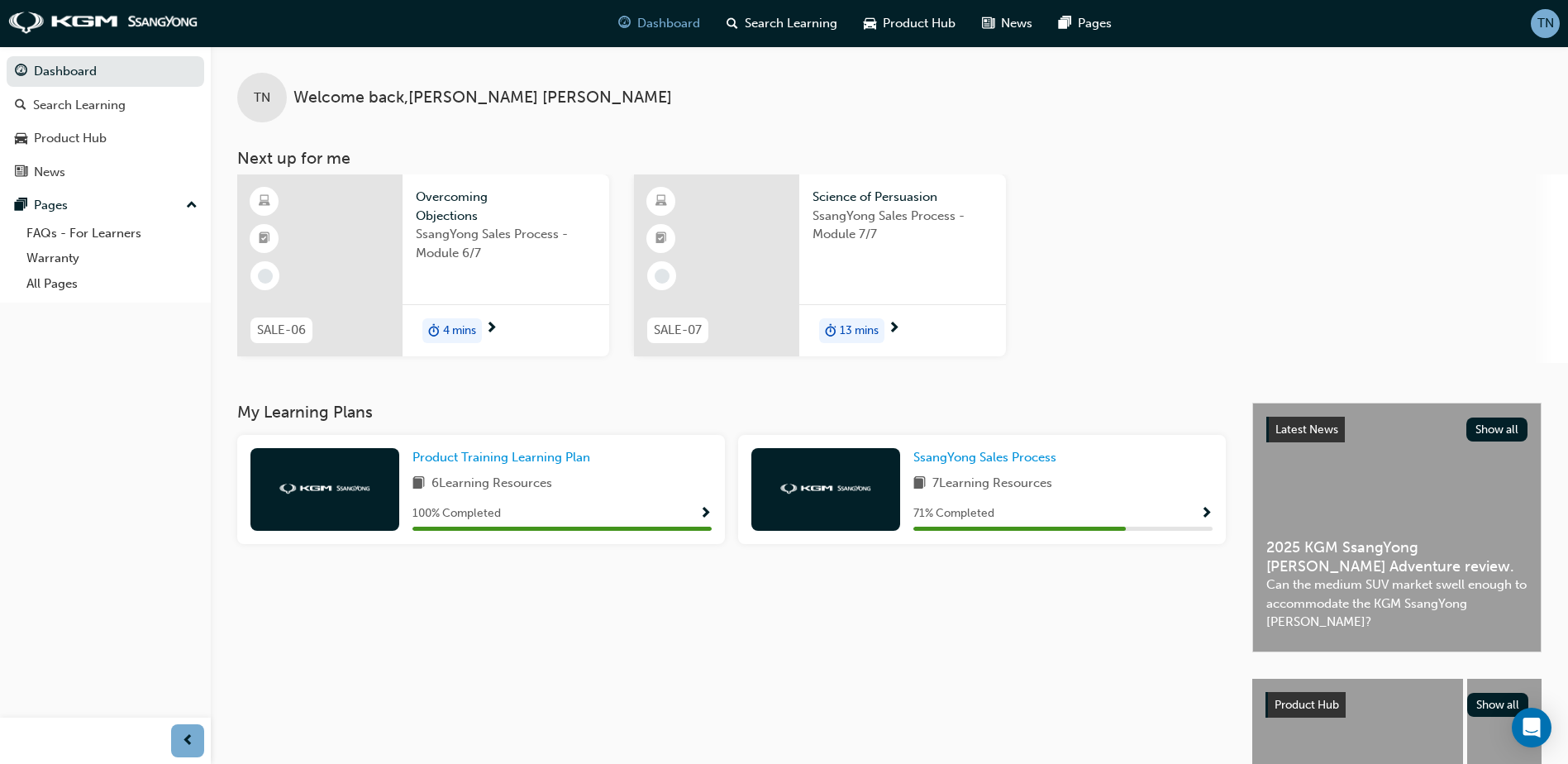
click at [452, 285] on div "SsangYong Sales Process - Module 6/7" at bounding box center [506, 257] width 180 height 66
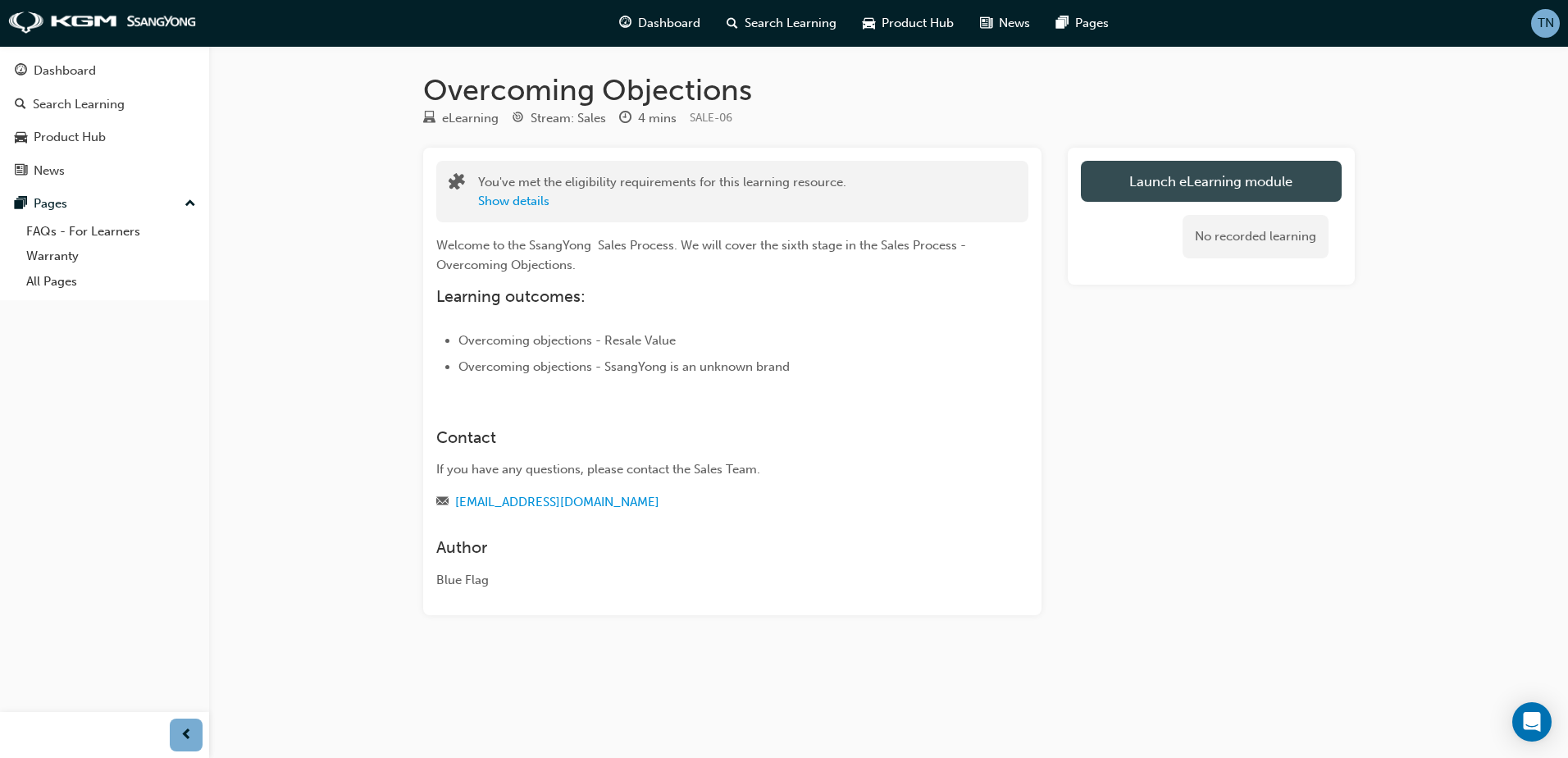
click at [1217, 194] on link "Launch eLearning module" at bounding box center [1211, 181] width 261 height 41
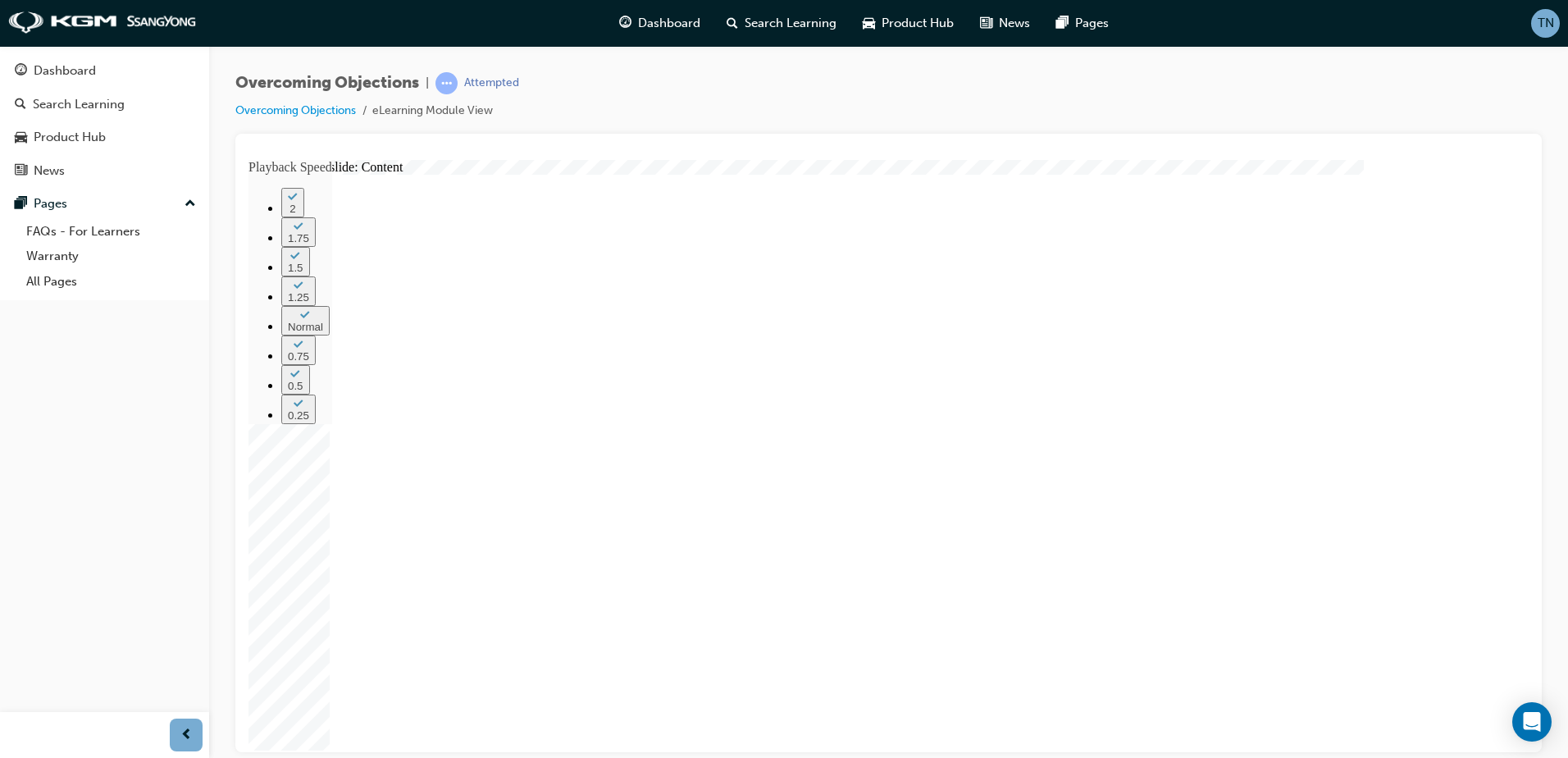
type input "226"
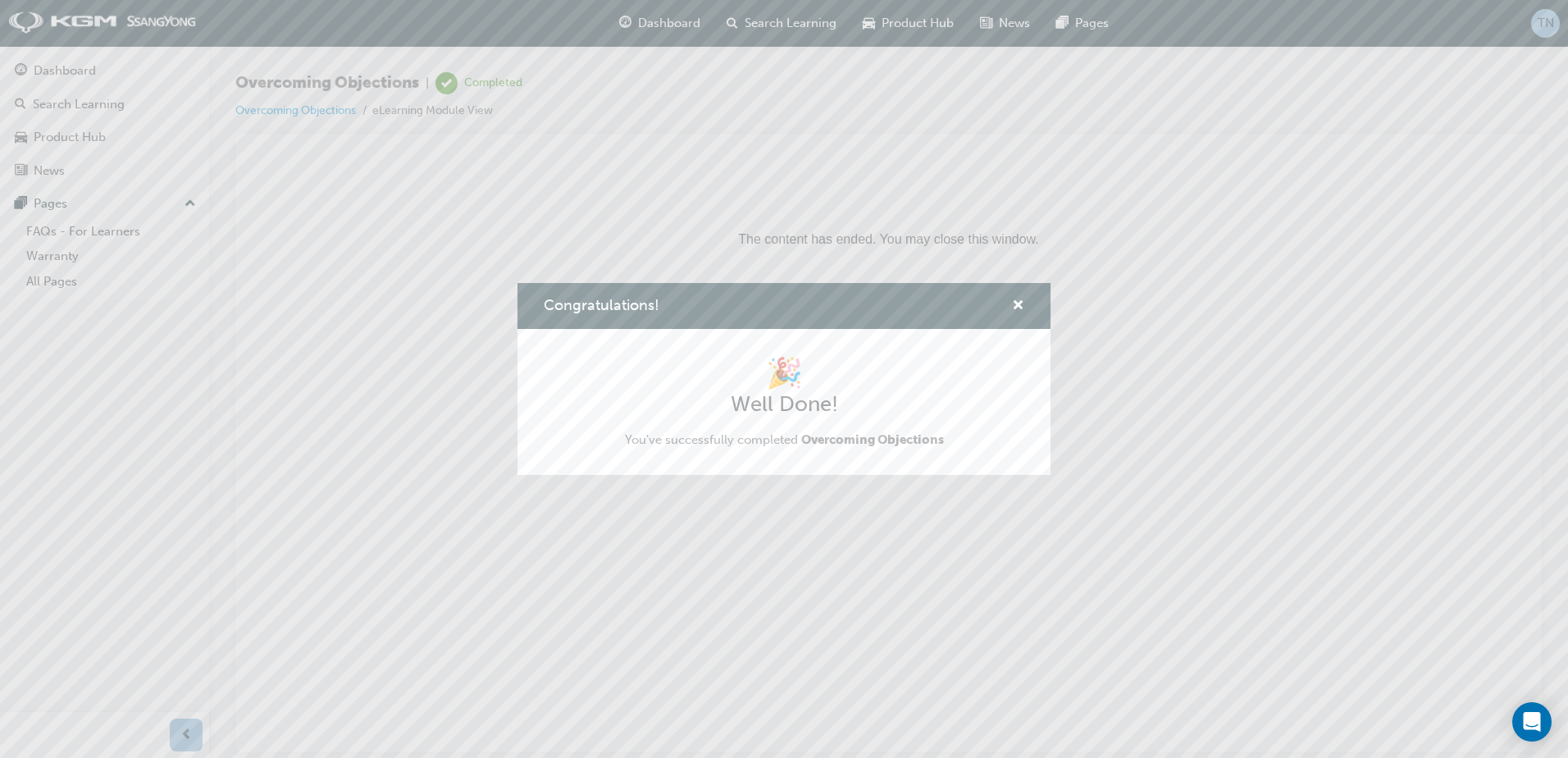
click at [1004, 301] on div "Congratulations!" at bounding box center [1010, 306] width 25 height 20
click at [1008, 303] on div "Congratulations!" at bounding box center [1010, 306] width 25 height 20
drag, startPoint x: 1012, startPoint y: 306, endPoint x: 472, endPoint y: 66, distance: 590.9
click at [1012, 306] on span "cross-icon" at bounding box center [1018, 307] width 12 height 15
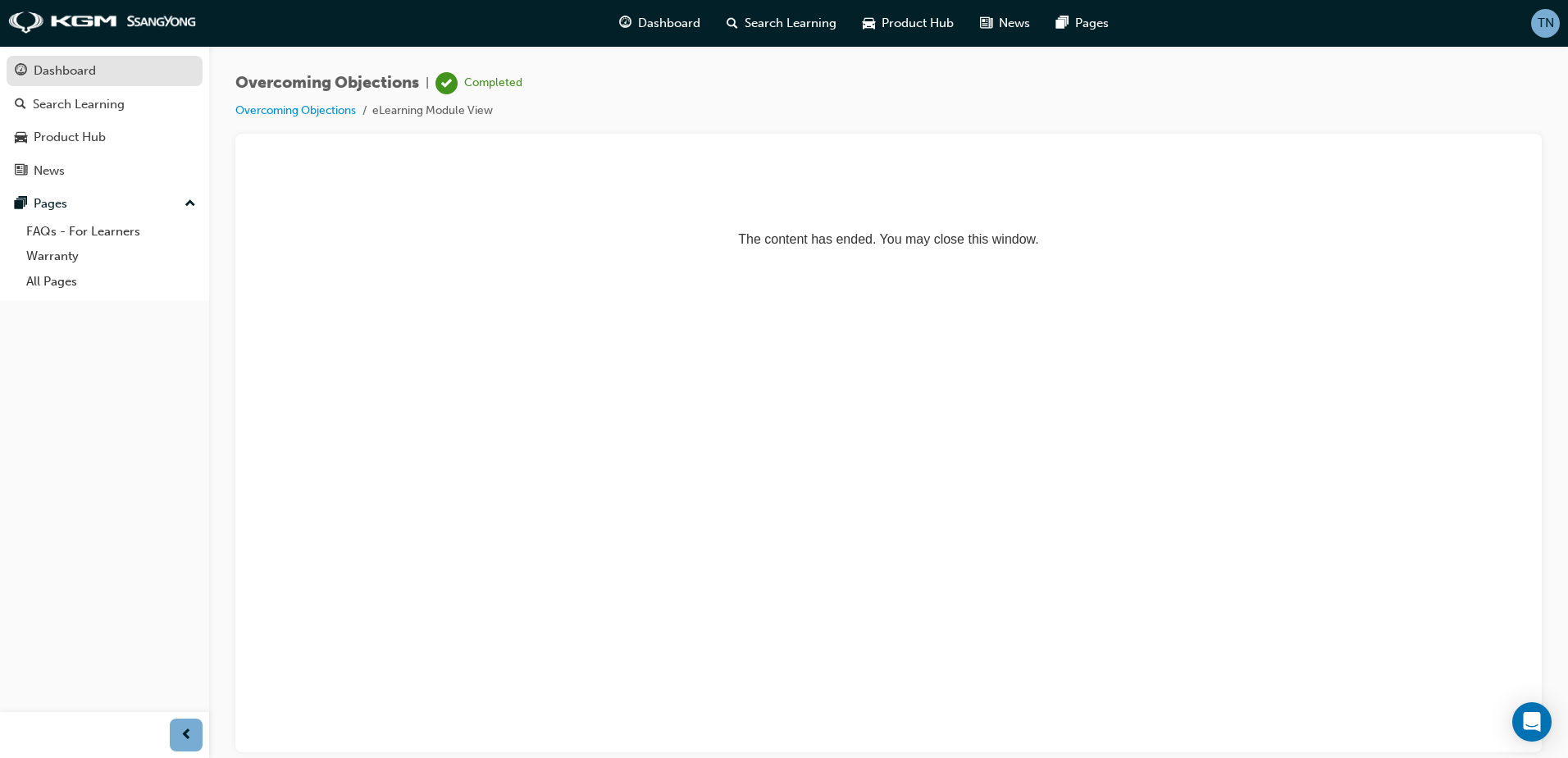
click at [110, 74] on div "Dashboard" at bounding box center [105, 71] width 180 height 20
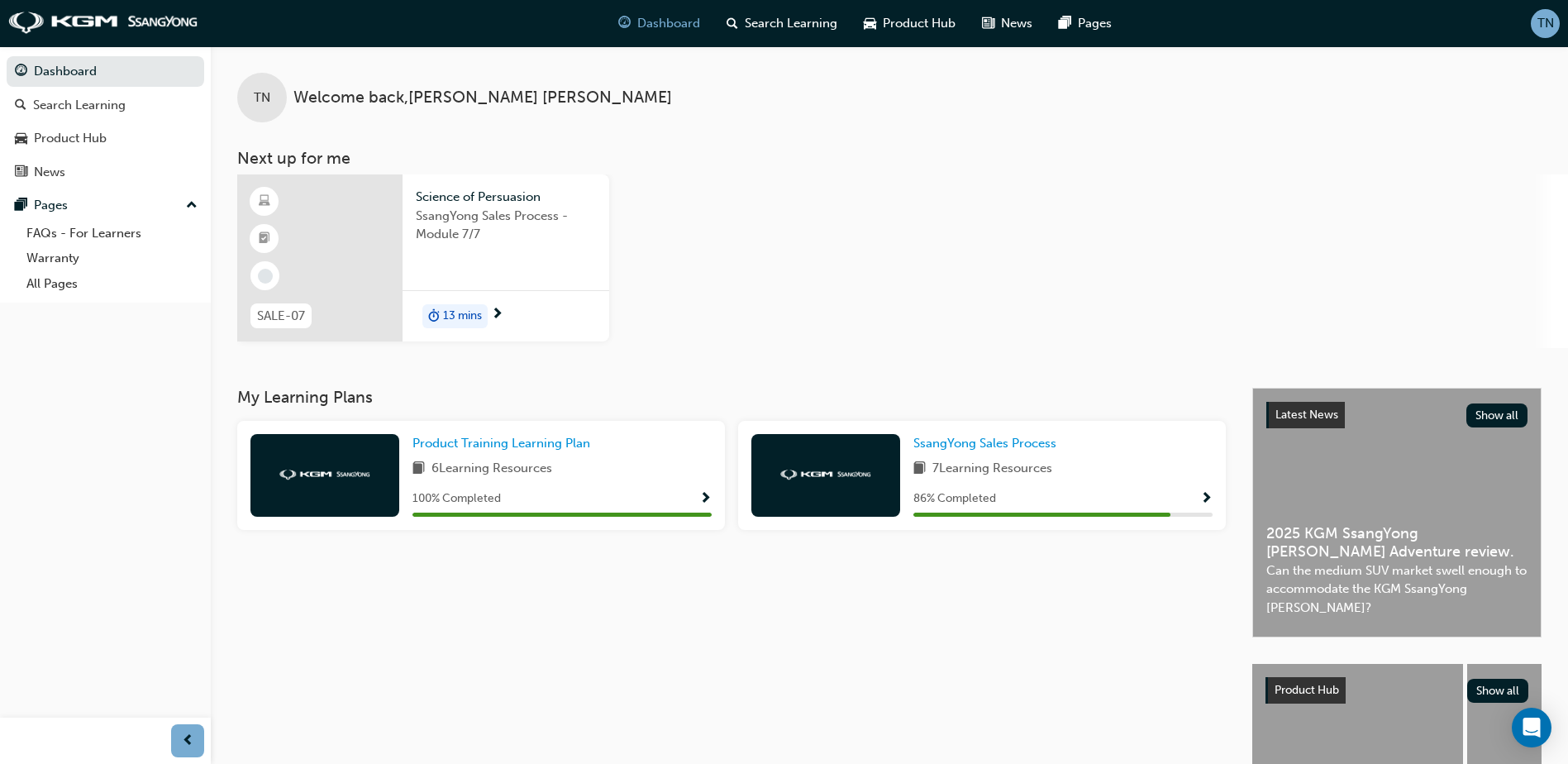
click at [328, 281] on div at bounding box center [320, 257] width 165 height 167
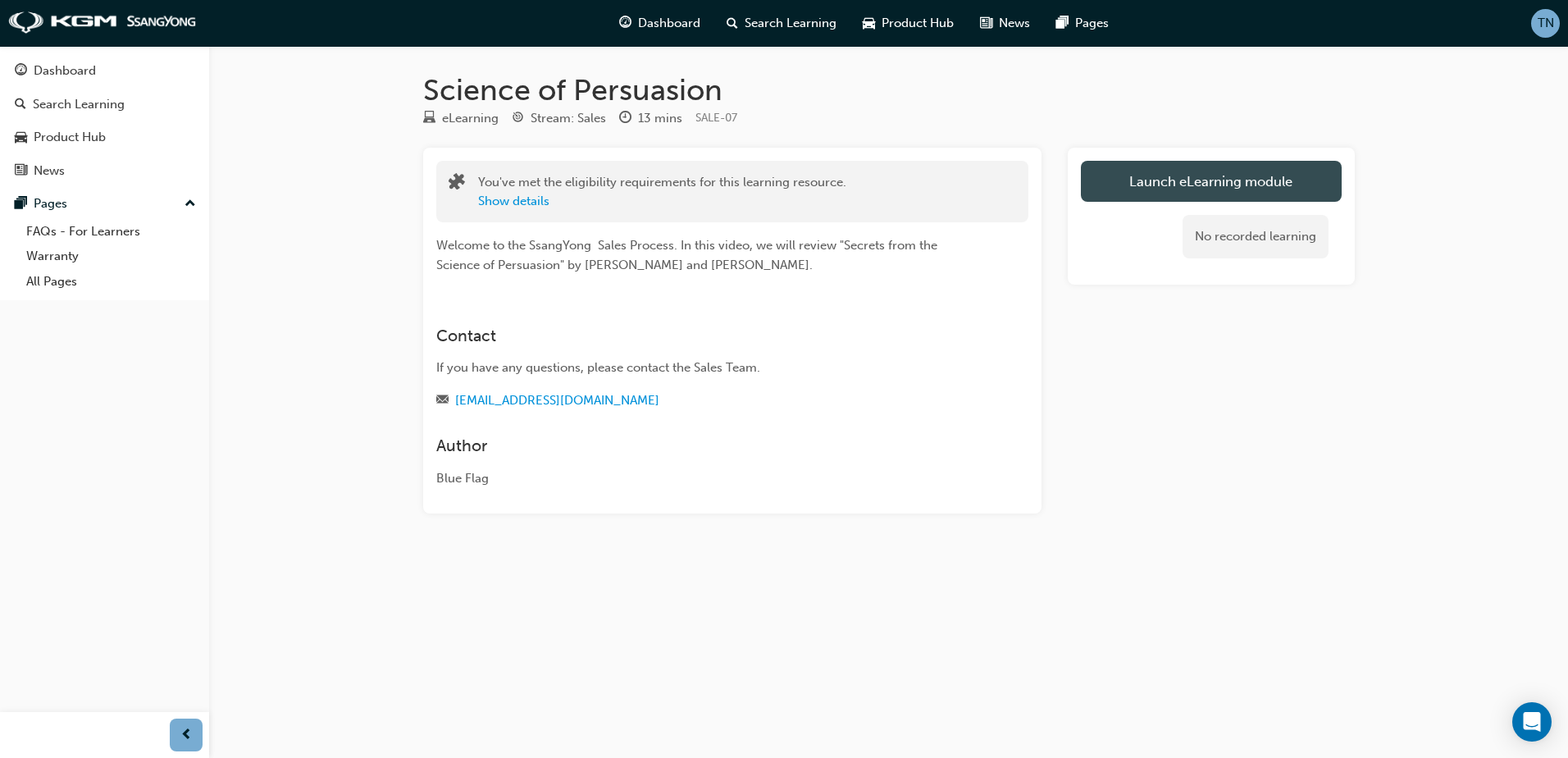
click at [1207, 193] on link "Launch eLearning module" at bounding box center [1211, 181] width 261 height 41
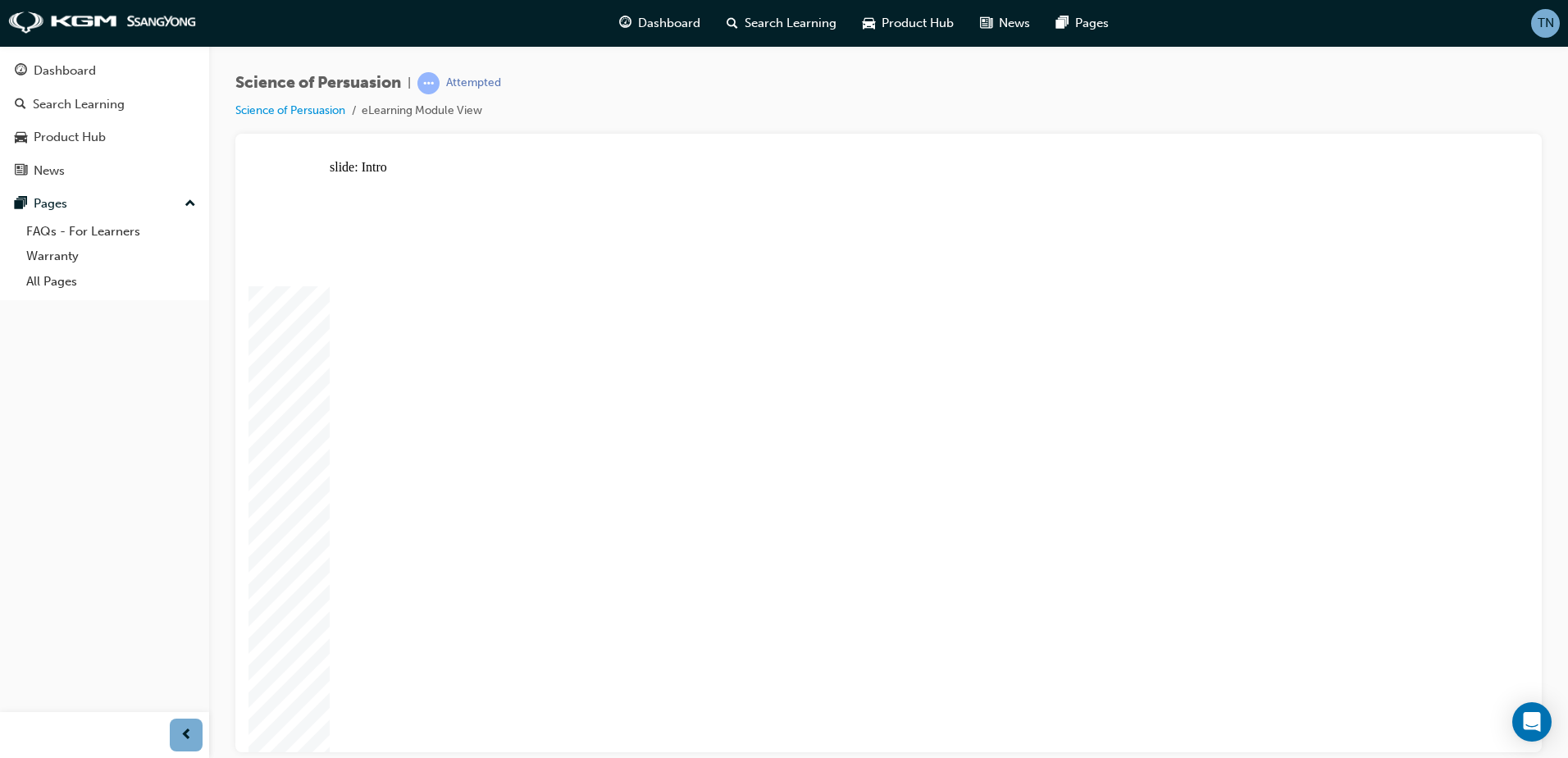
click at [295, 697] on div "slide: Content Rectangle Science of Persuasion arrow.png arrow.png Rectangle 1 …" at bounding box center [889, 455] width 1280 height 592
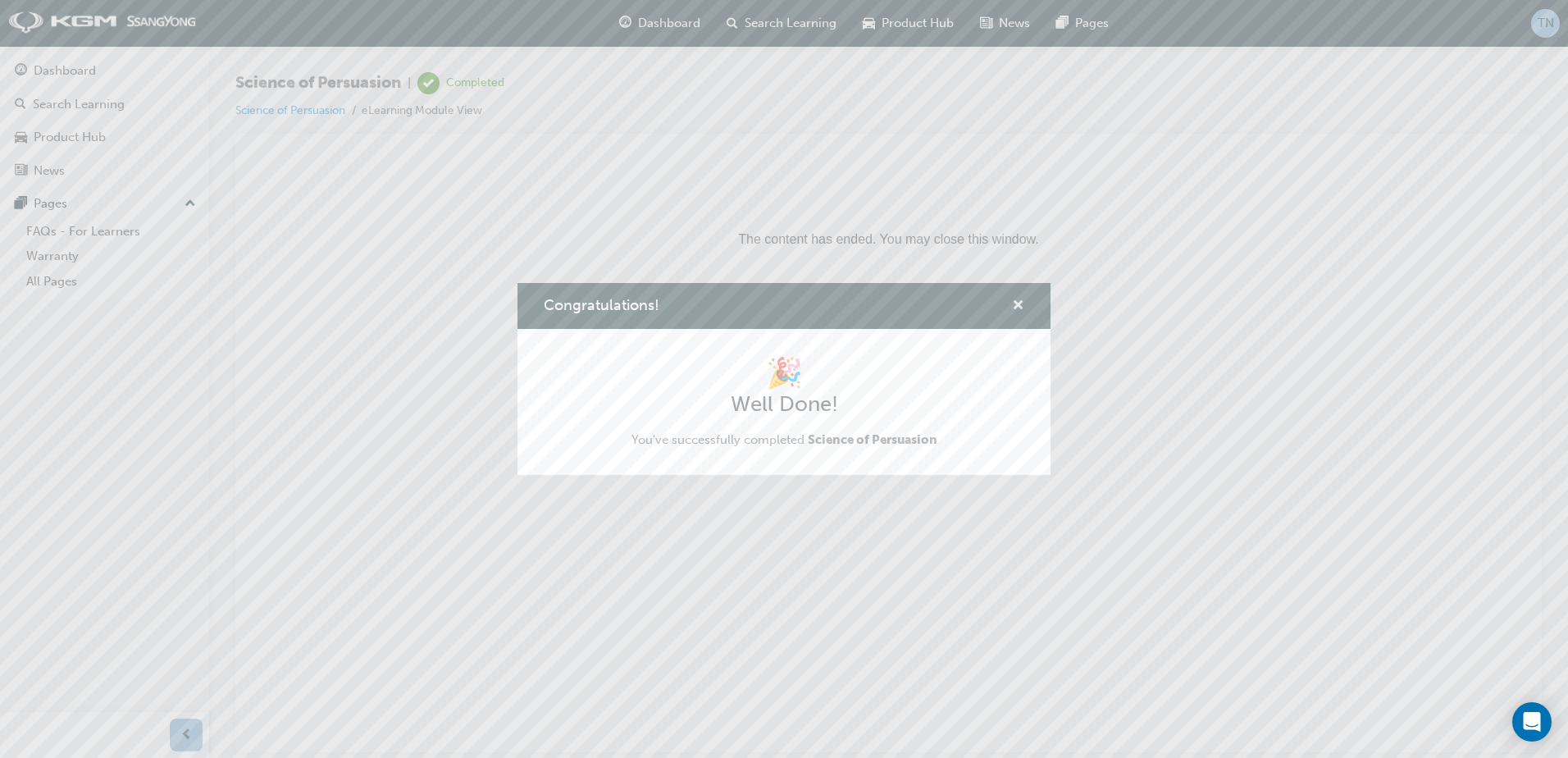
click at [1022, 302] on span "cross-icon" at bounding box center [1018, 307] width 12 height 15
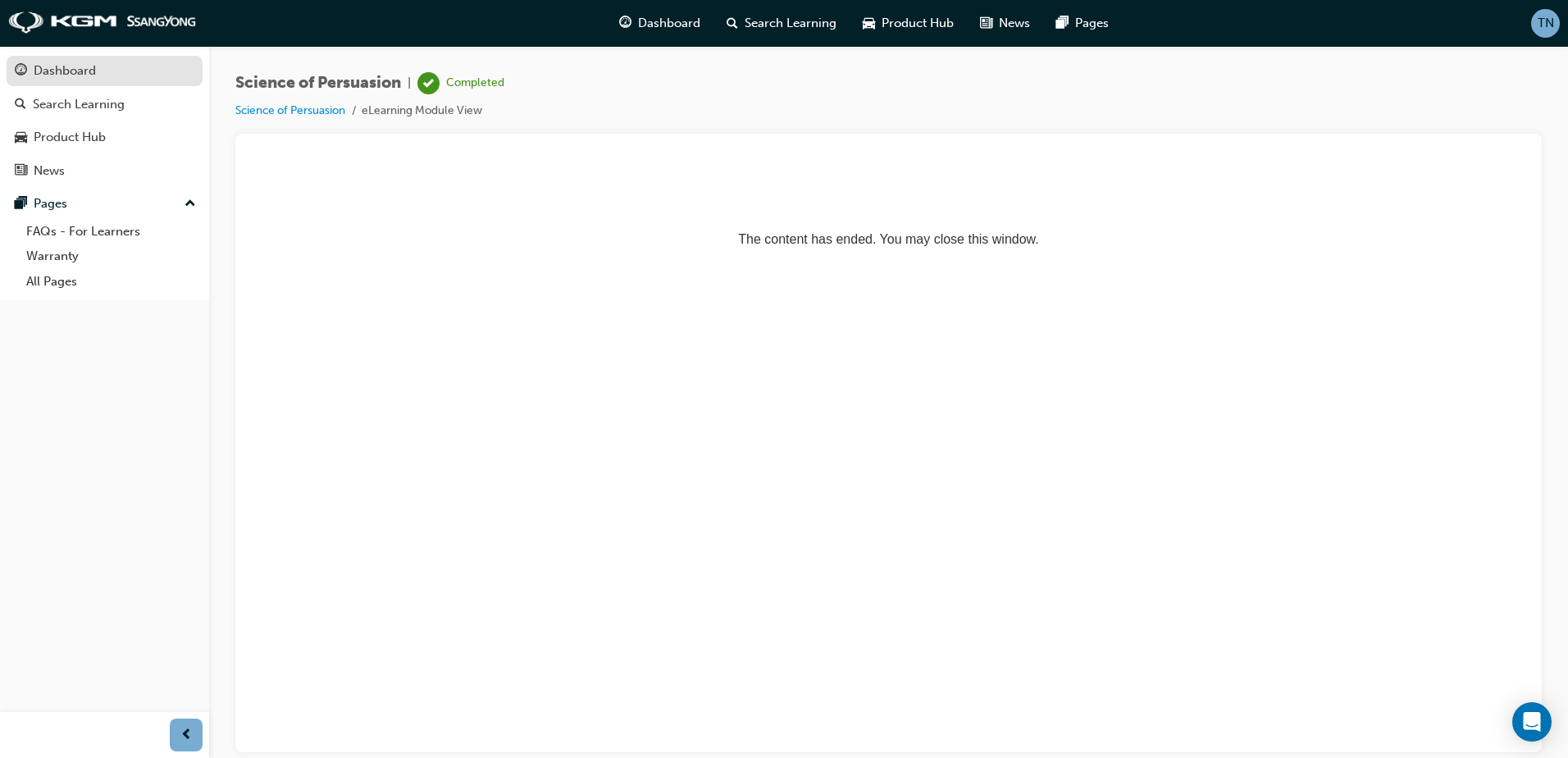
click at [47, 81] on div "Dashboard" at bounding box center [105, 71] width 180 height 20
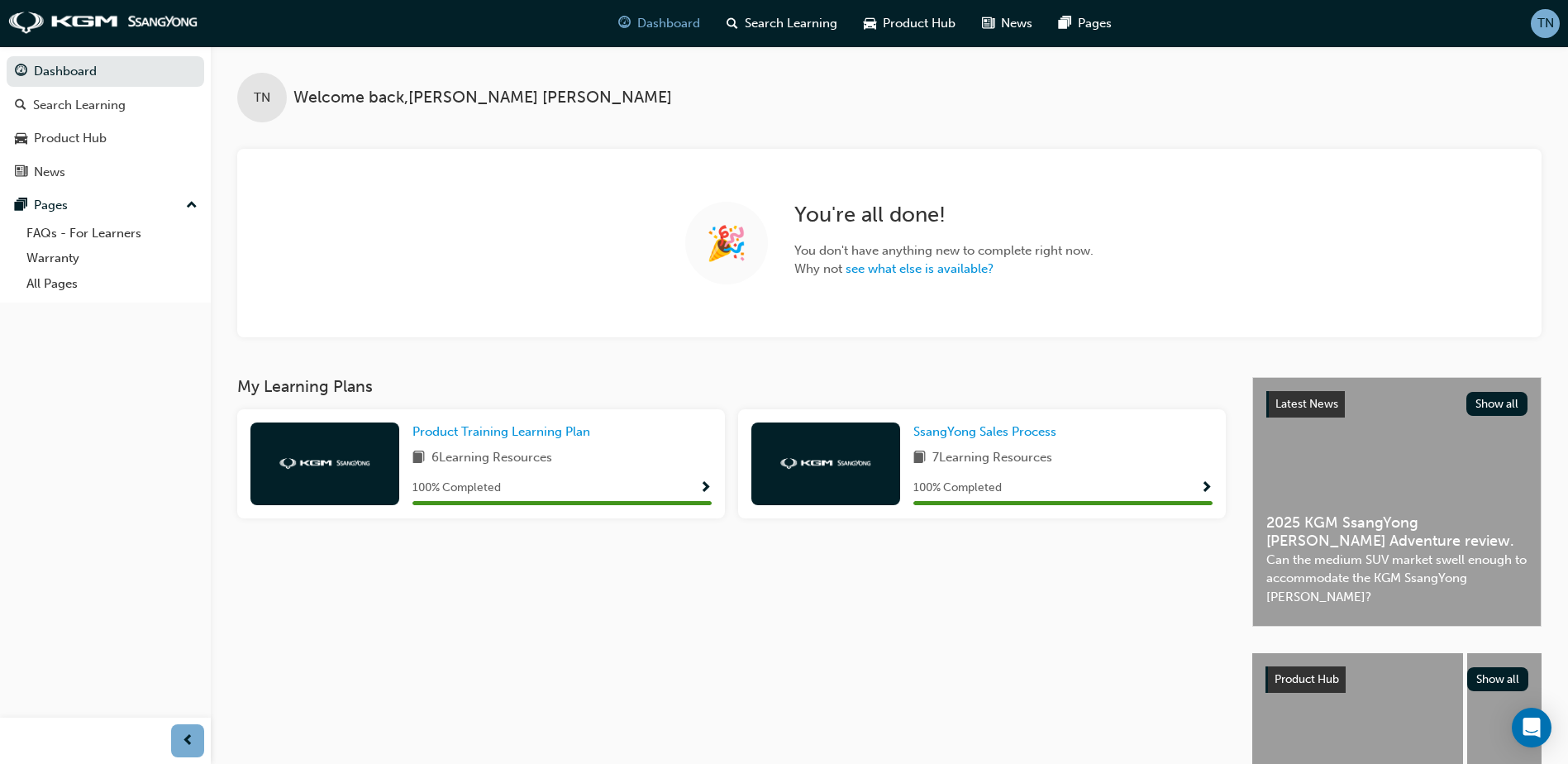
drag, startPoint x: 1429, startPoint y: 161, endPoint x: 1283, endPoint y: 212, distance: 154.7
click at [1429, 161] on div "🎉 You're all done! You don't have anything new to complete right now. Why not s…" at bounding box center [889, 242] width 1304 height 188
click at [974, 260] on span "Why not see what else is available?" at bounding box center [943, 269] width 299 height 19
click at [965, 276] on link "see what else is available?" at bounding box center [919, 268] width 148 height 15
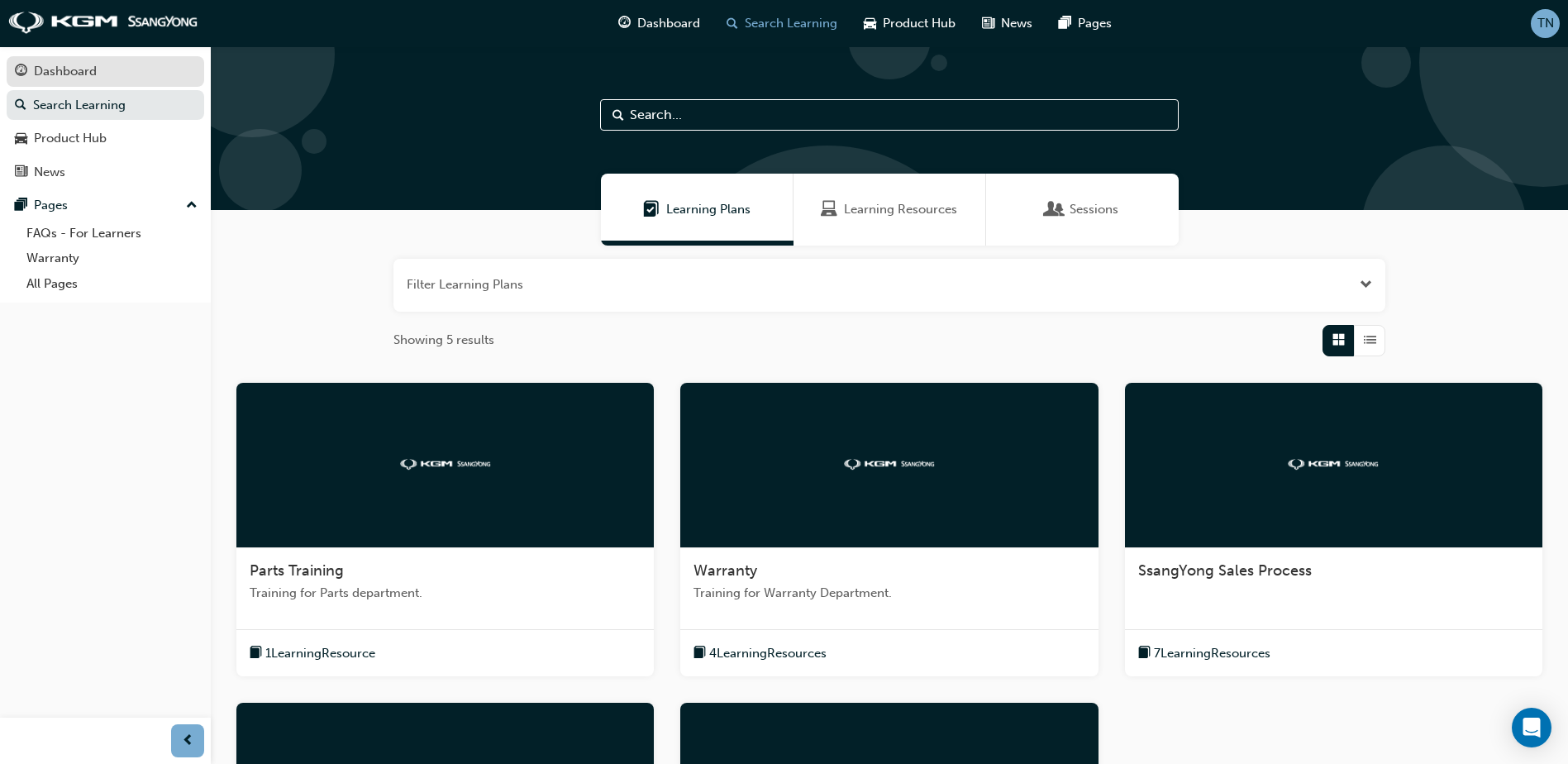
click at [122, 73] on div "Dashboard" at bounding box center [106, 71] width 181 height 21
